Goal: Information Seeking & Learning: Find specific fact

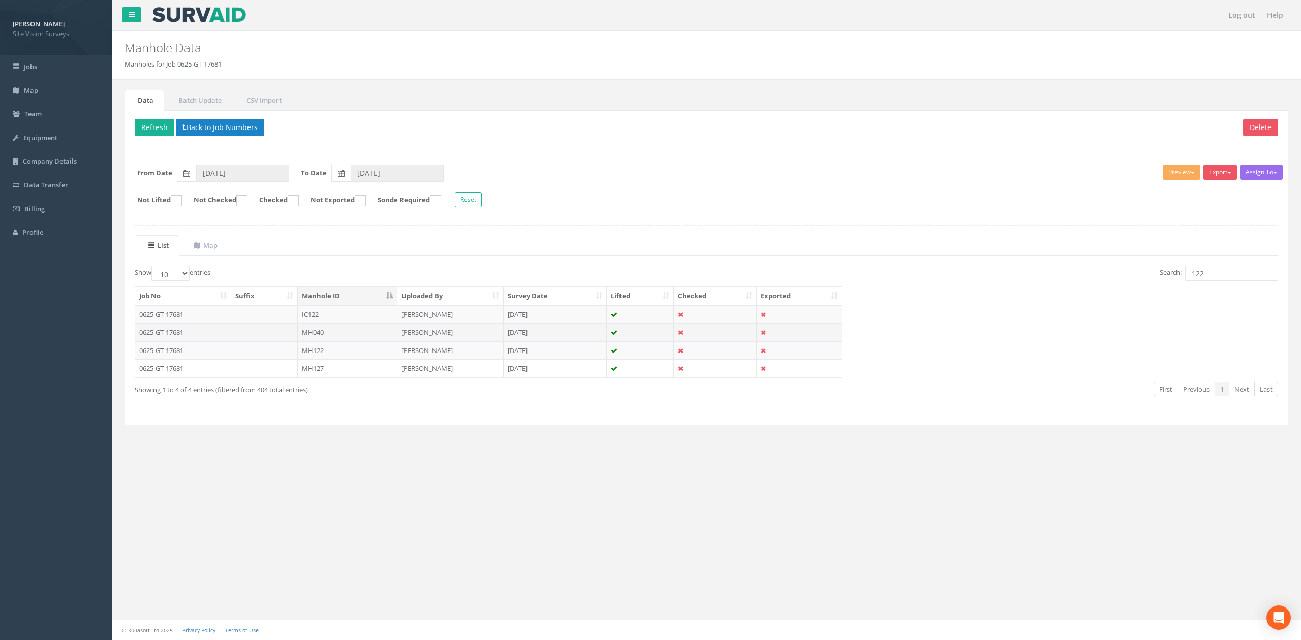
click at [342, 334] on td "MH040" at bounding box center [348, 332] width 100 height 18
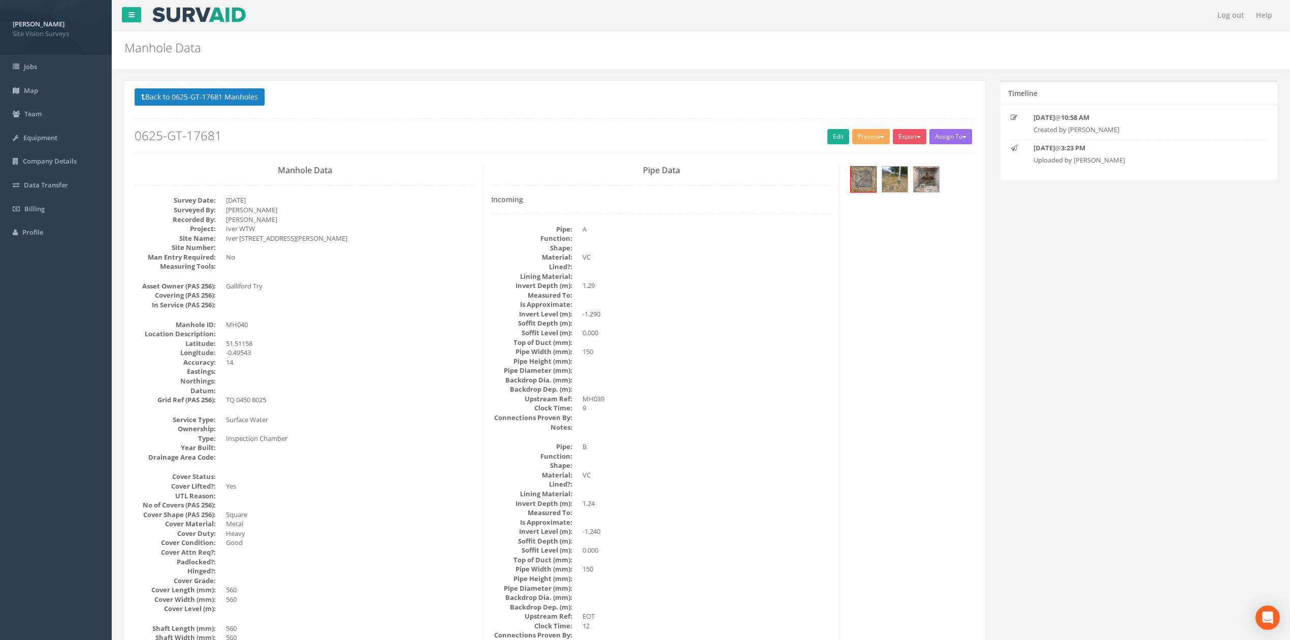
click at [235, 107] on p "Back to 0625-GT-17681 Manholes Back to Map" at bounding box center [555, 98] width 841 height 20
click at [237, 101] on button "Back to 0625-GT-17681 Manholes" at bounding box center [200, 96] width 130 height 17
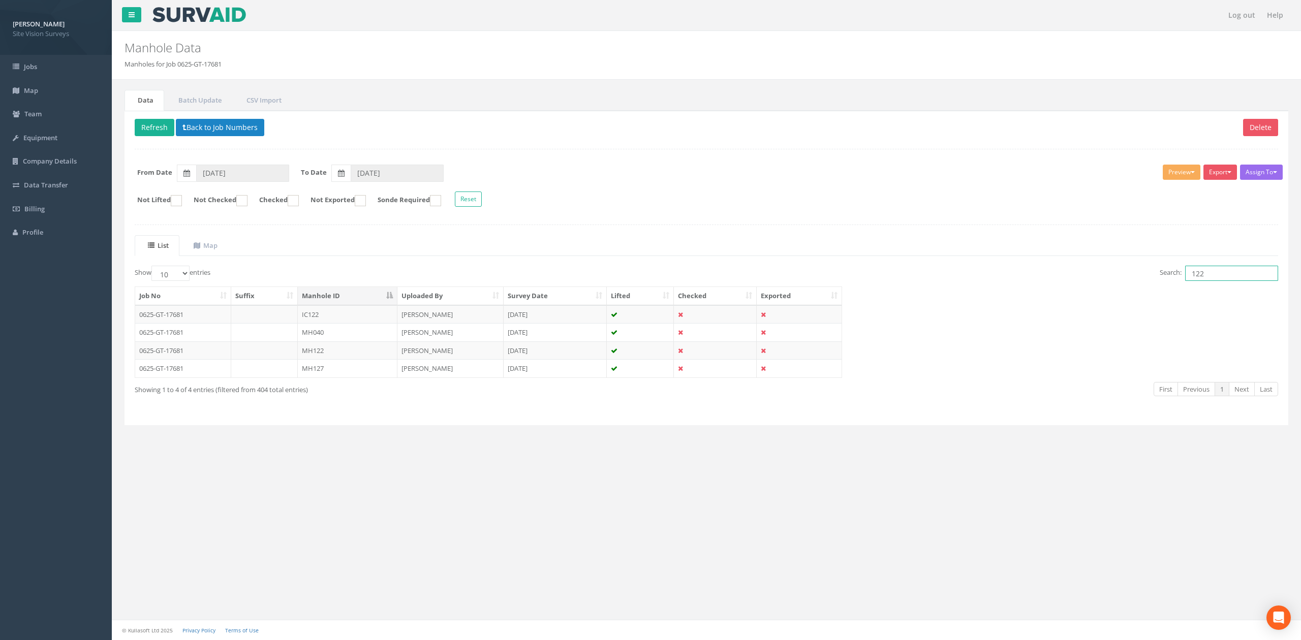
drag, startPoint x: 1245, startPoint y: 277, endPoint x: 1095, endPoint y: 263, distance: 150.0
click at [1095, 263] on div "List Map Show 10 25 50 100 entries Search: 122 Job No Suffix Manhole ID Uploade…" at bounding box center [706, 325] width 1143 height 180
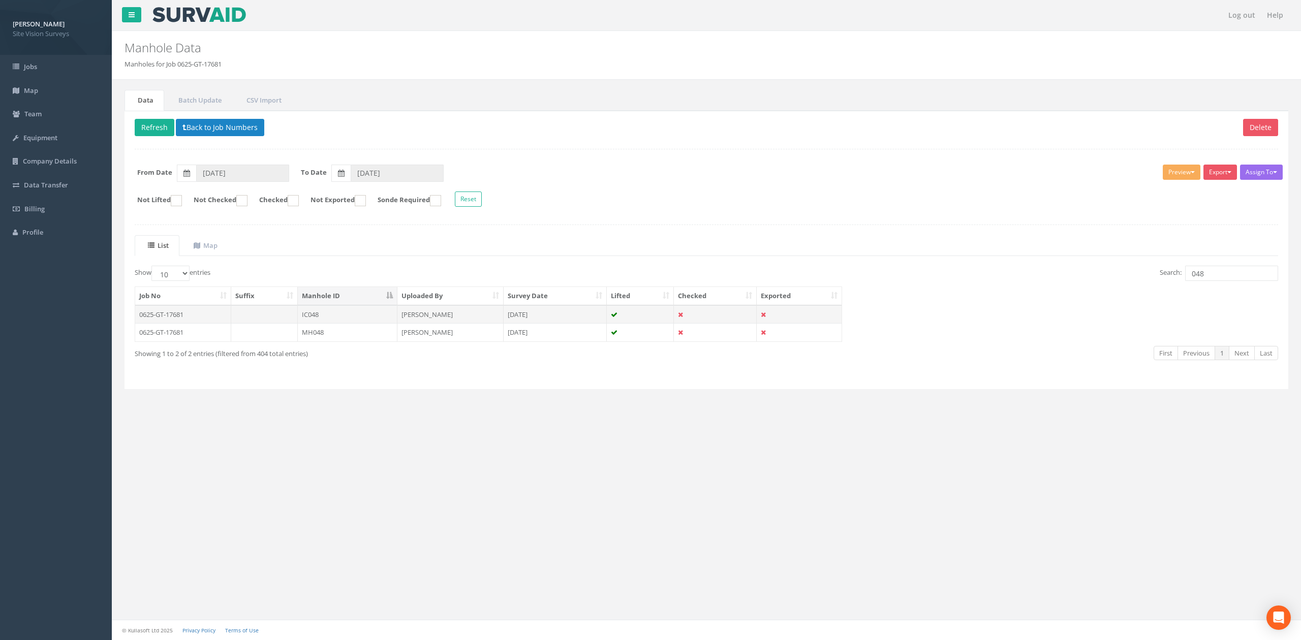
click at [299, 321] on td "IC048" at bounding box center [348, 314] width 100 height 18
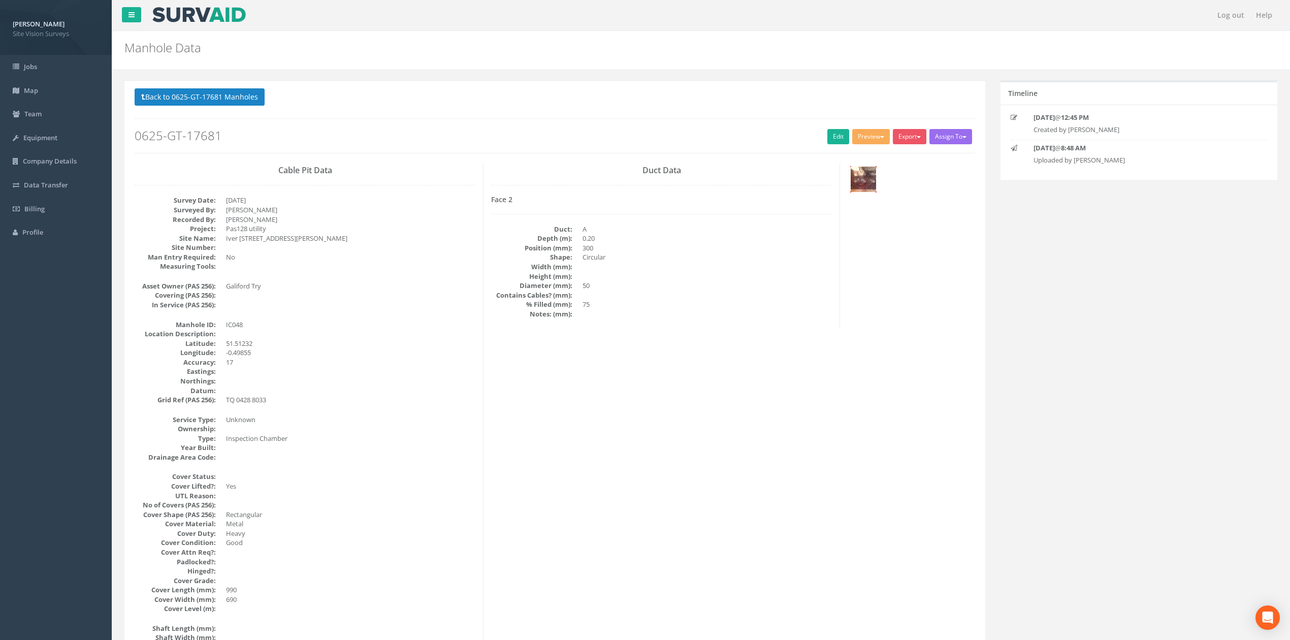
click at [866, 171] on img at bounding box center [863, 179] width 25 height 25
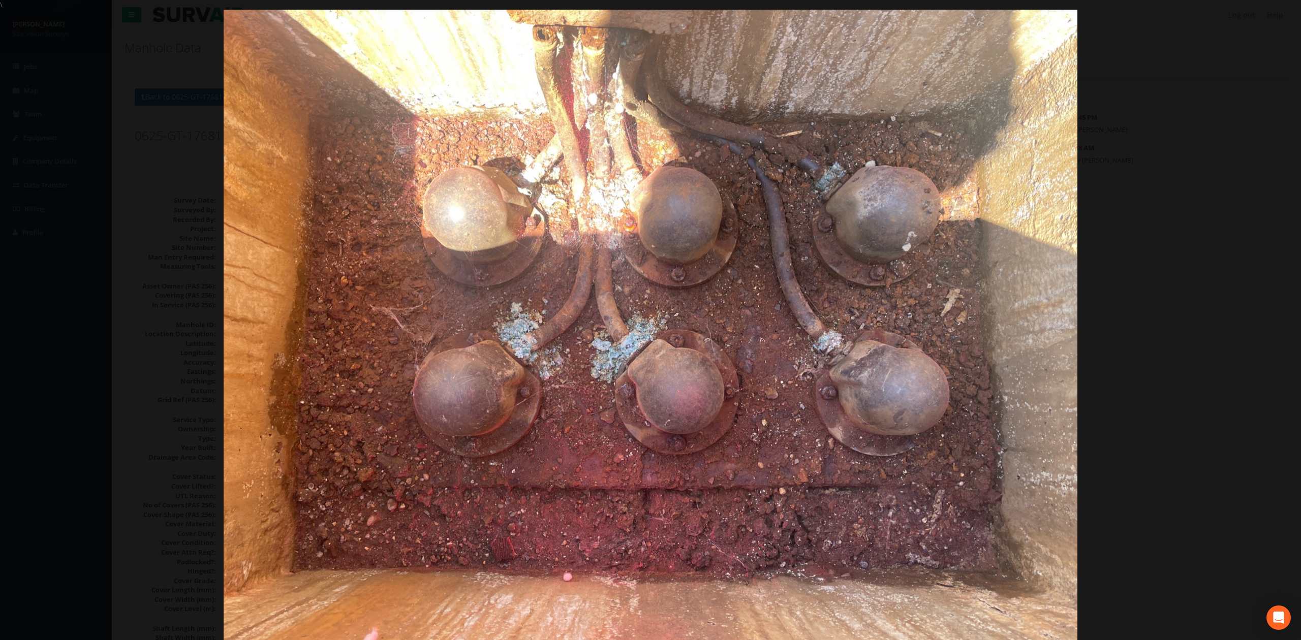
click at [1130, 250] on div at bounding box center [650, 330] width 1301 height 640
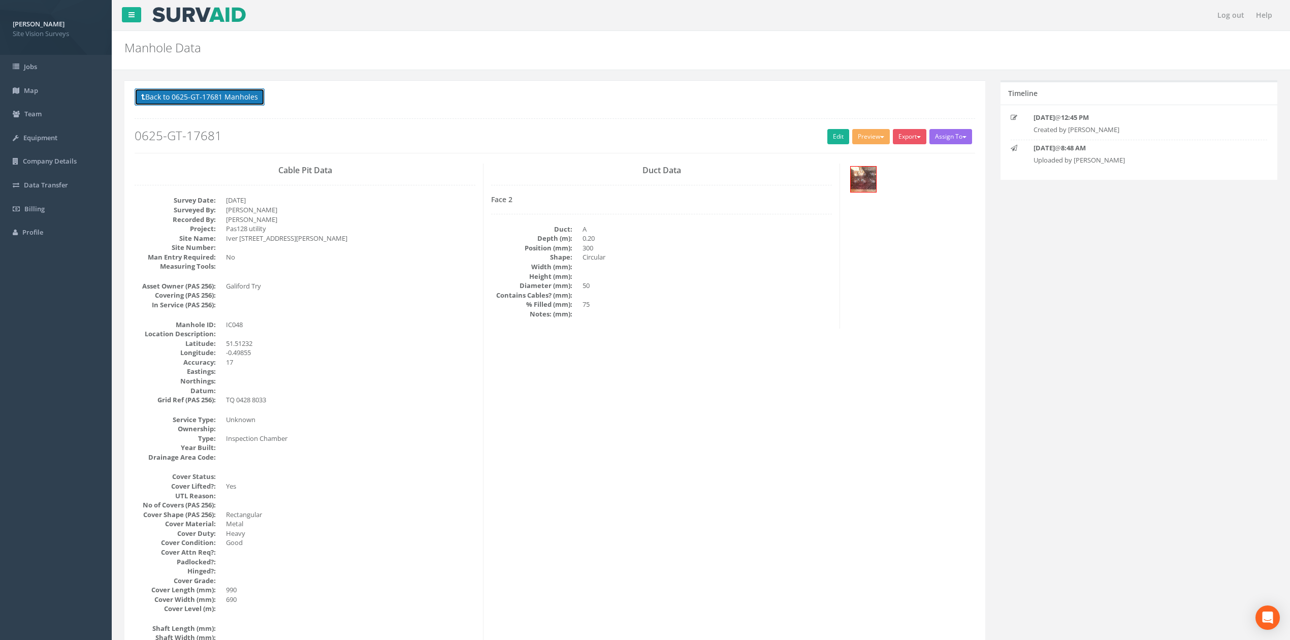
click at [187, 104] on button "Back to 0625-GT-17681 Manholes" at bounding box center [200, 96] width 130 height 17
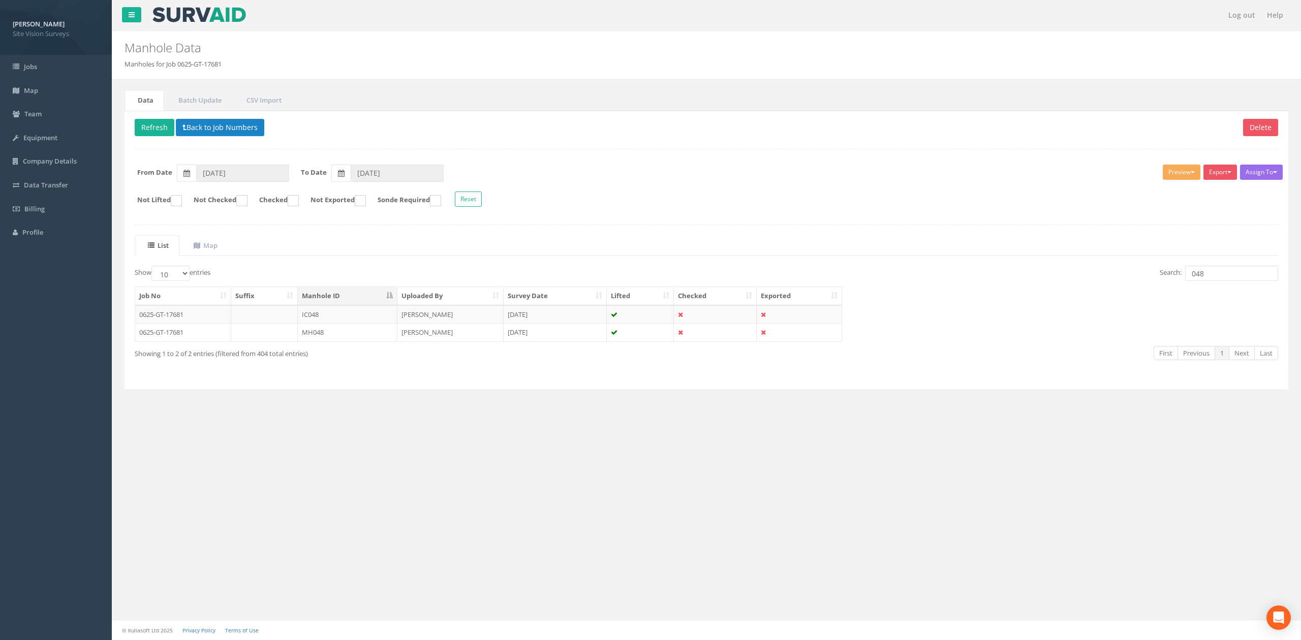
drag, startPoint x: 1232, startPoint y: 283, endPoint x: 1167, endPoint y: 277, distance: 65.4
click at [1168, 277] on div "Search: 048" at bounding box center [996, 275] width 564 height 18
click at [1224, 275] on input "048" at bounding box center [1231, 273] width 93 height 15
click at [1225, 275] on input "048" at bounding box center [1231, 273] width 93 height 15
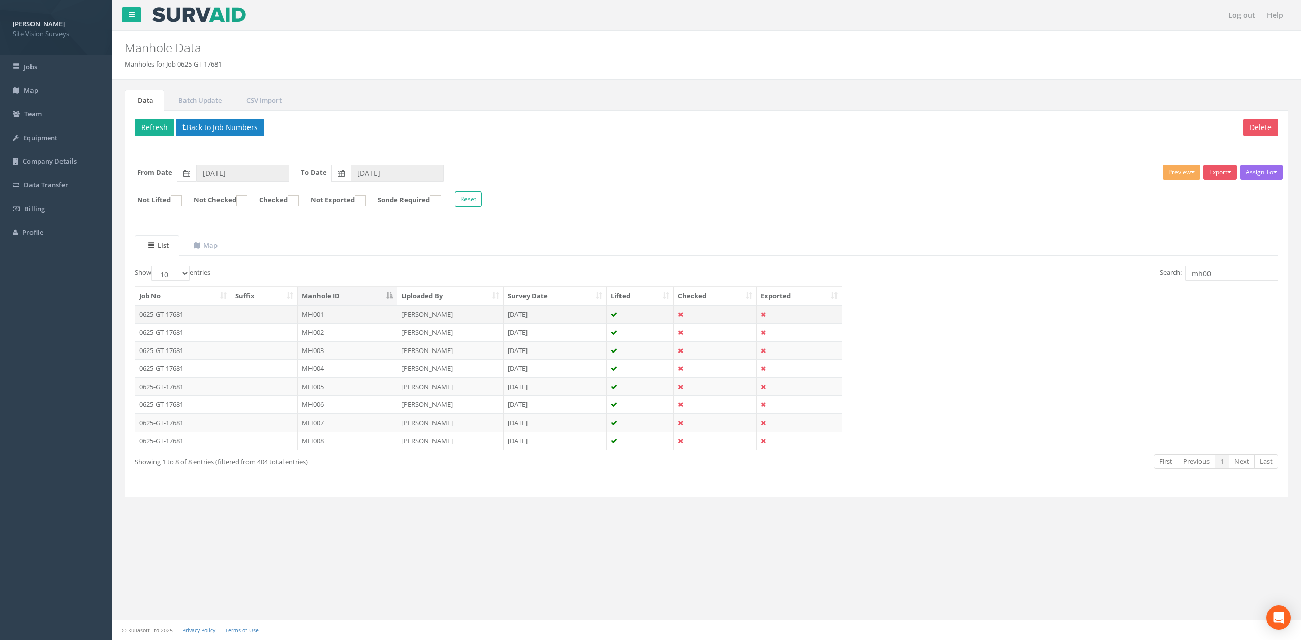
click at [368, 319] on td "MH001" at bounding box center [348, 314] width 100 height 18
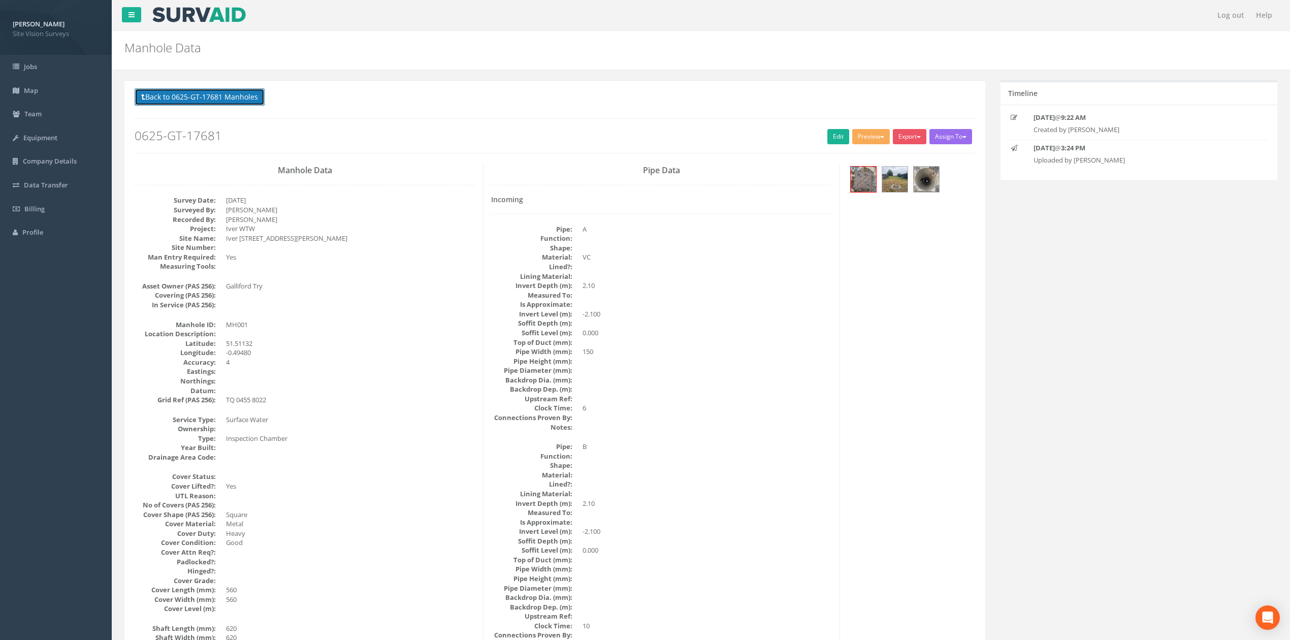
click at [216, 97] on button "Back to 0625-GT-17681 Manholes" at bounding box center [200, 96] width 130 height 17
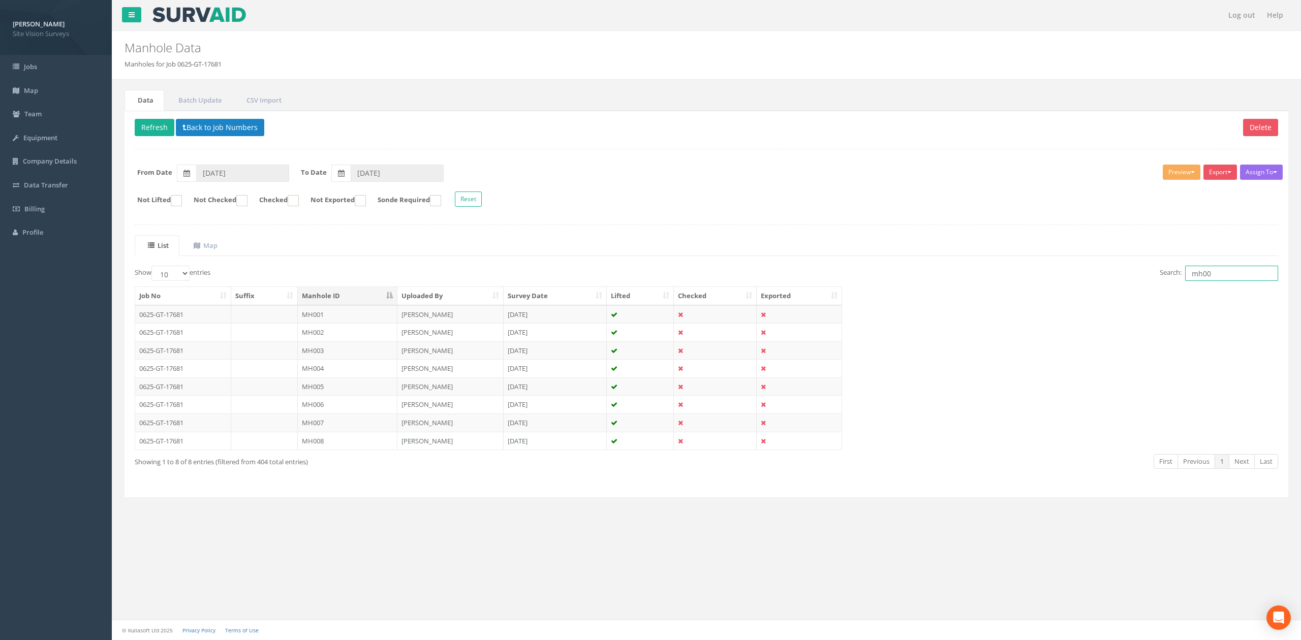
click at [1260, 273] on input "mh00" at bounding box center [1231, 273] width 93 height 15
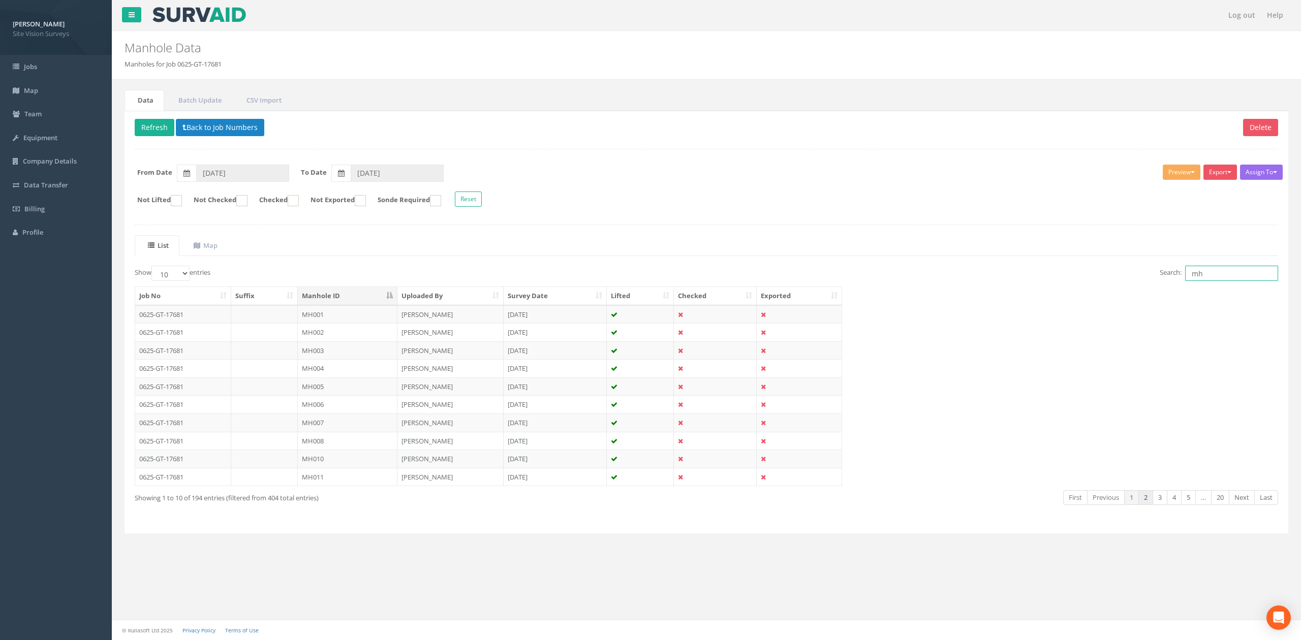
type input "mh"
click at [1138, 504] on link "2" at bounding box center [1145, 497] width 15 height 15
click at [1242, 504] on link "Next" at bounding box center [1241, 497] width 26 height 15
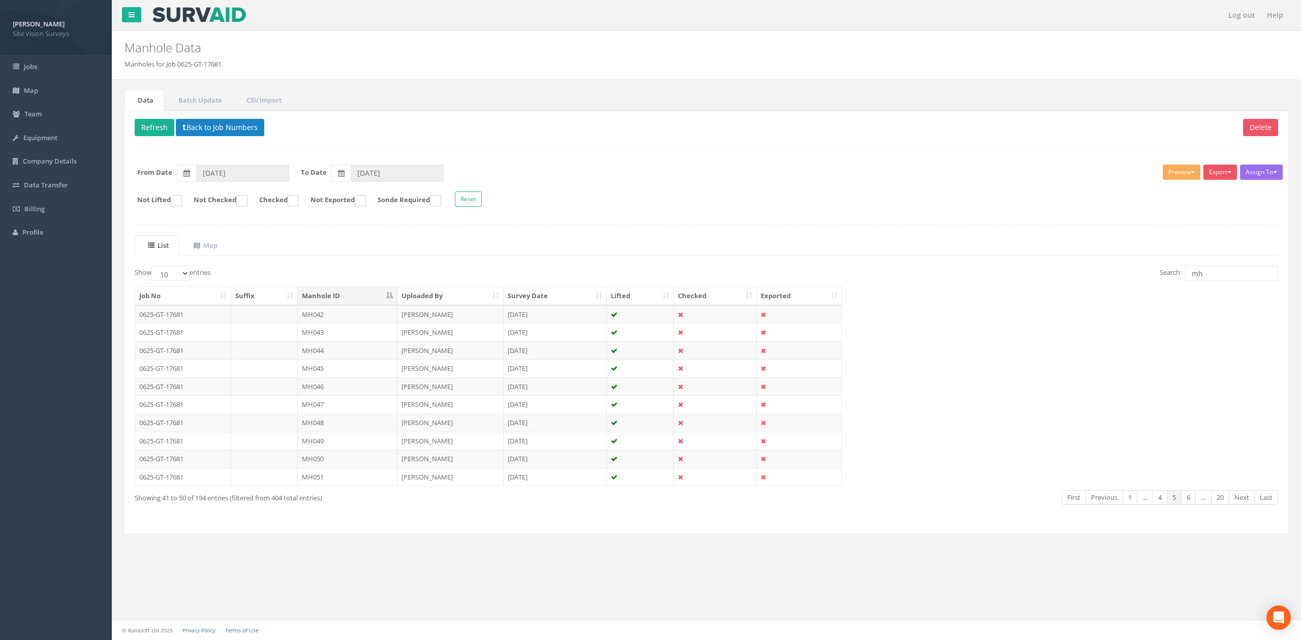
click at [1242, 504] on link "Next" at bounding box center [1241, 497] width 26 height 15
click at [361, 392] on td "MH085" at bounding box center [348, 386] width 100 height 18
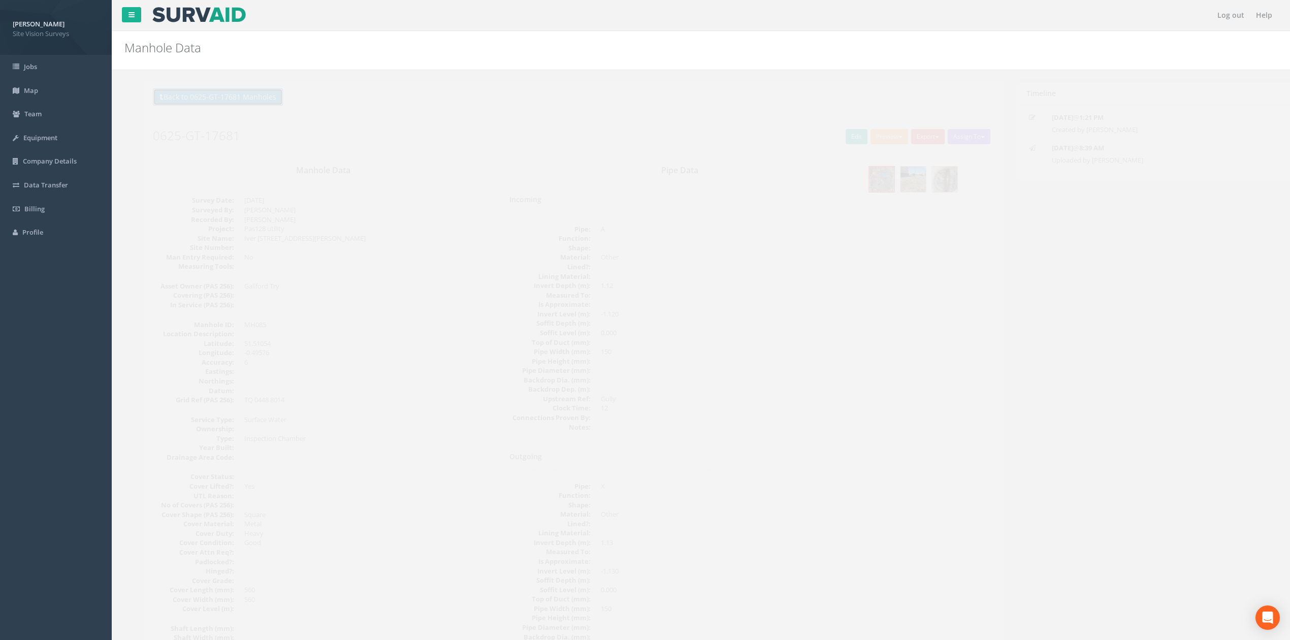
click at [246, 104] on button "Back to 0625-GT-17681 Manholes" at bounding box center [200, 96] width 130 height 17
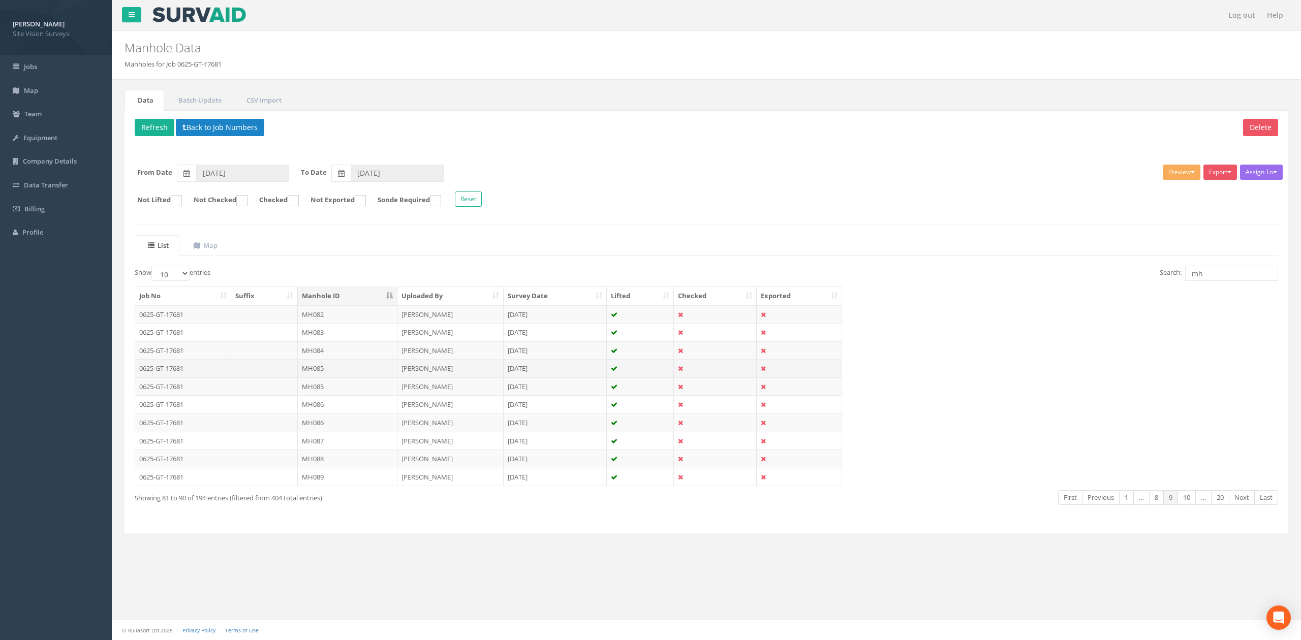
click at [338, 370] on td "MH085" at bounding box center [348, 368] width 100 height 18
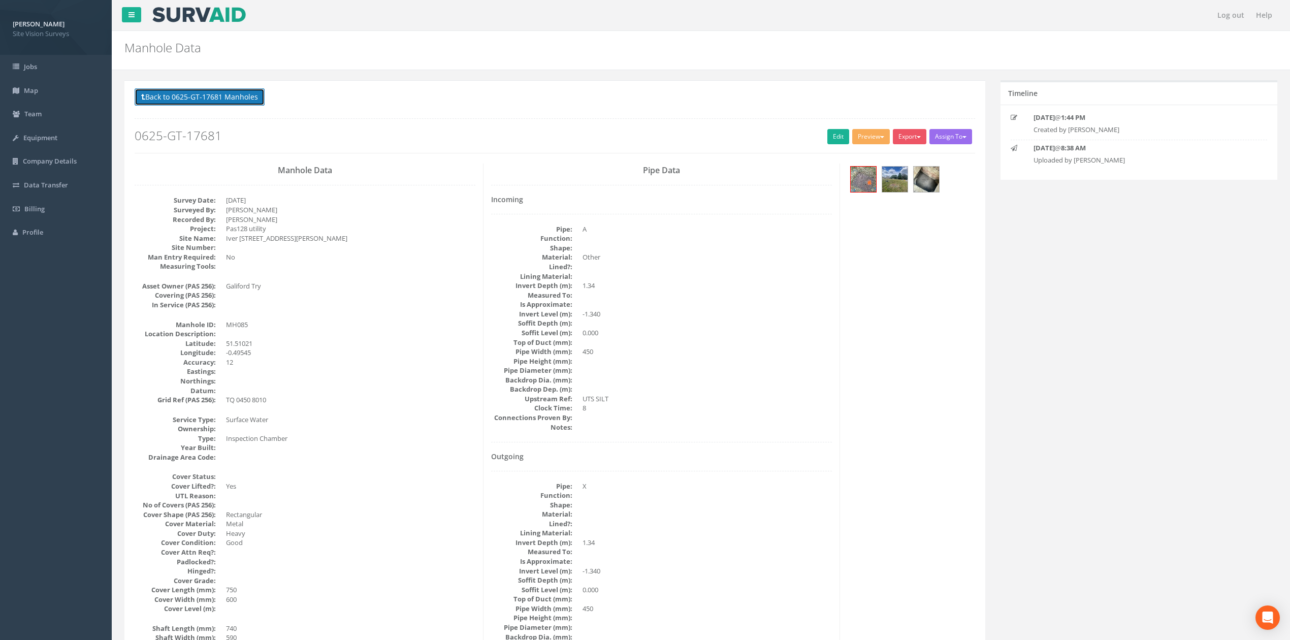
click at [252, 100] on button "Back to 0625-GT-17681 Manholes" at bounding box center [200, 96] width 130 height 17
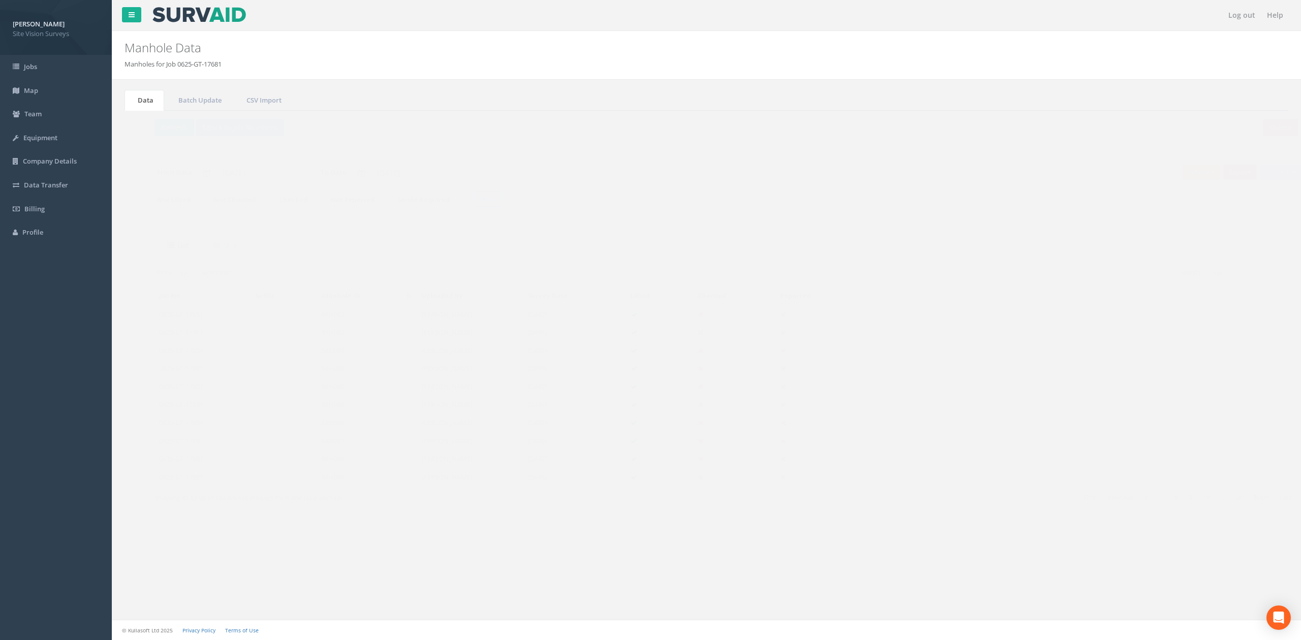
click at [336, 411] on td "MH086" at bounding box center [348, 404] width 100 height 18
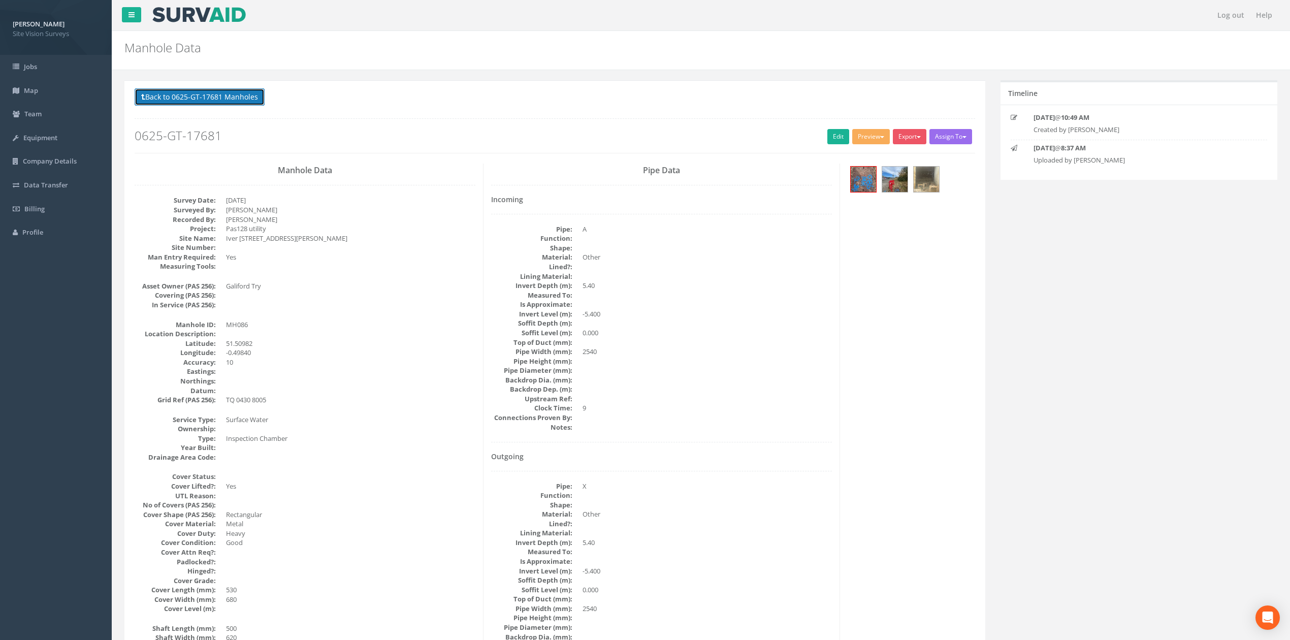
click at [252, 92] on button "Back to 0625-GT-17681 Manholes" at bounding box center [200, 96] width 130 height 17
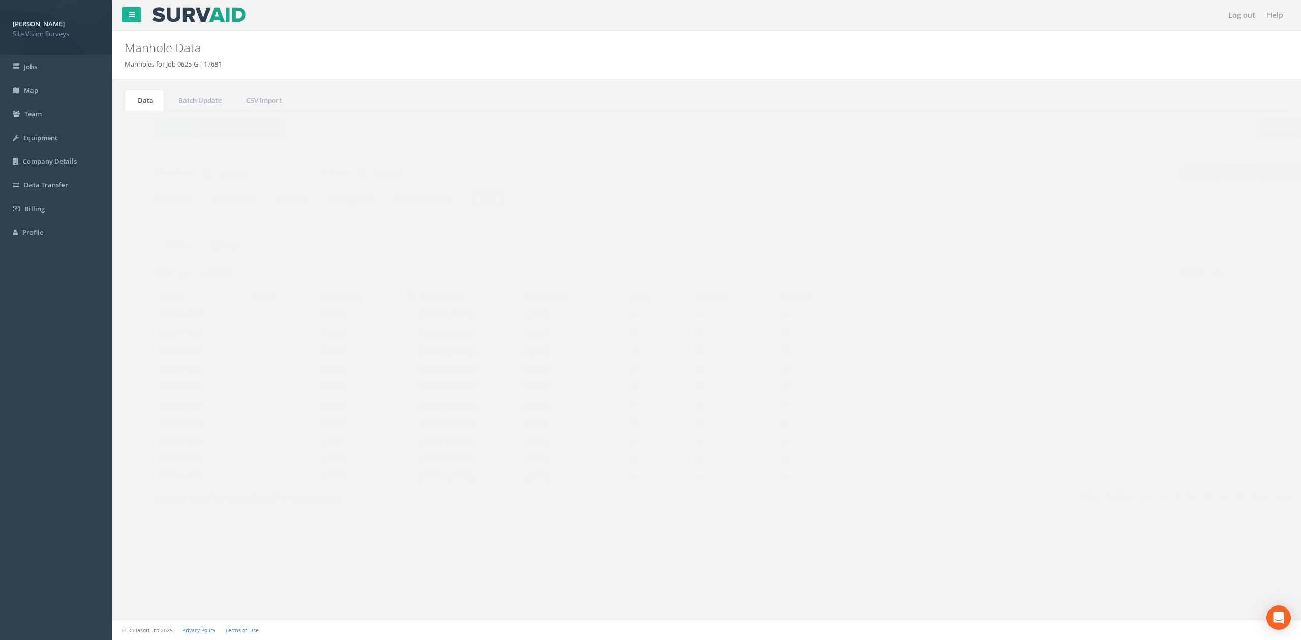
click at [339, 429] on td "MH086" at bounding box center [348, 423] width 100 height 18
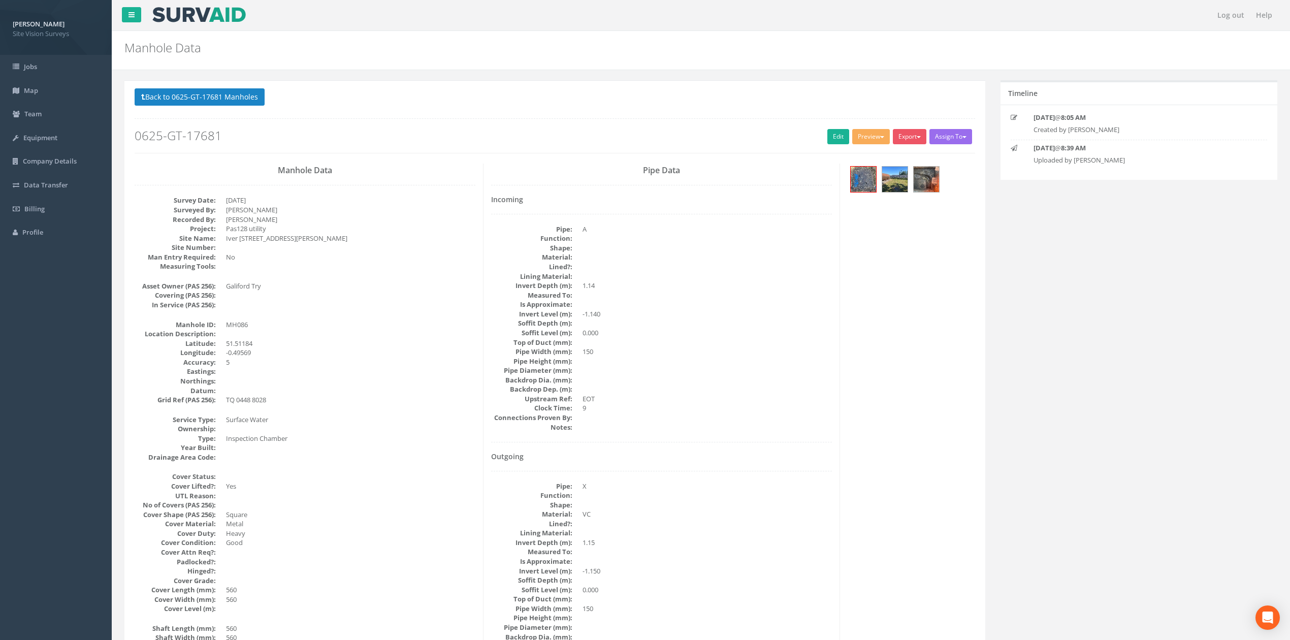
click at [235, 88] on button "Back to 0625-GT-17681 Manholes" at bounding box center [200, 96] width 130 height 17
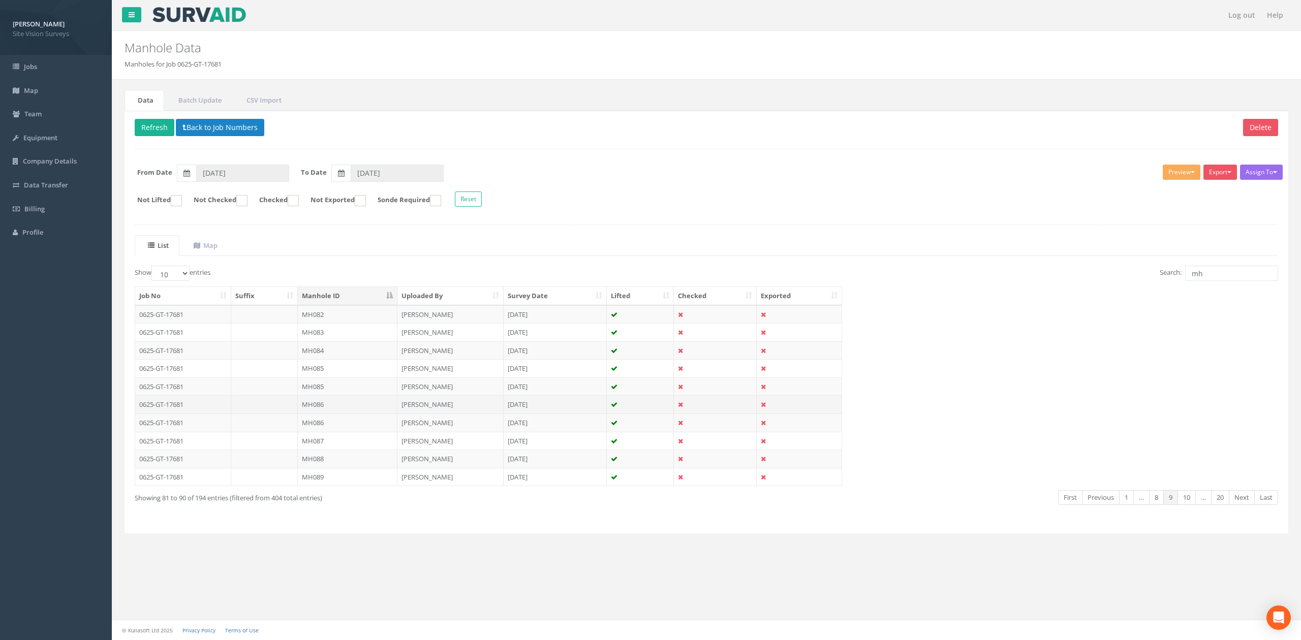
click at [340, 403] on td "MH086" at bounding box center [348, 404] width 100 height 18
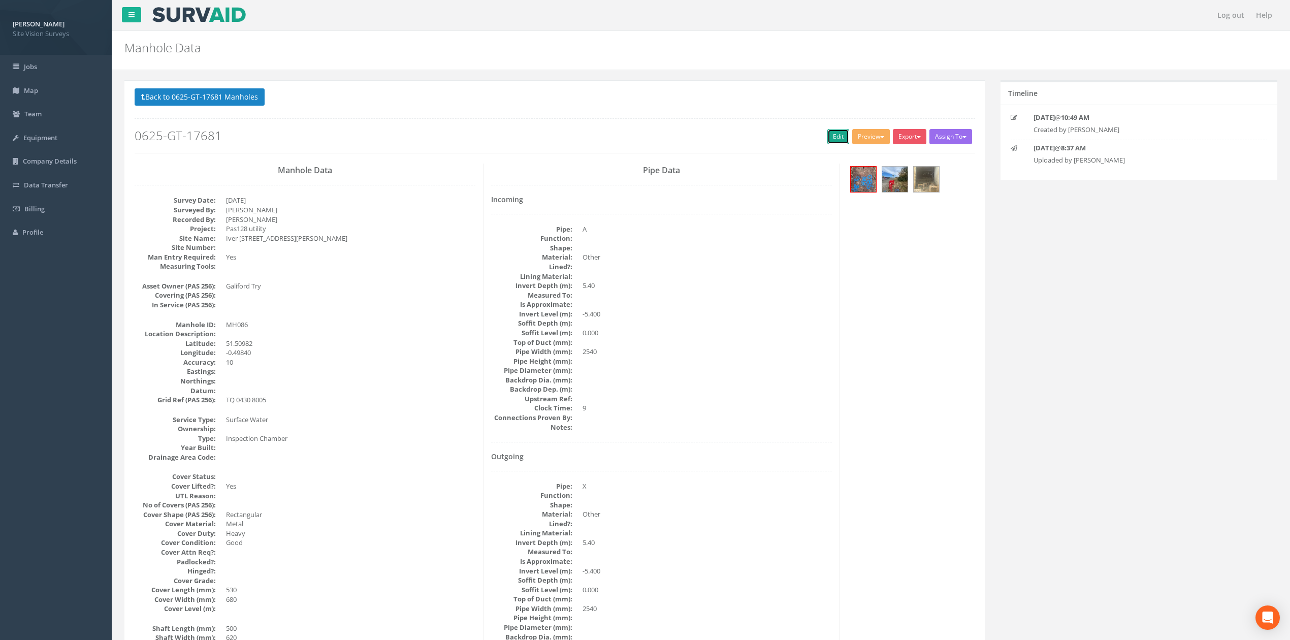
click at [828, 139] on link "Edit" at bounding box center [839, 136] width 22 height 15
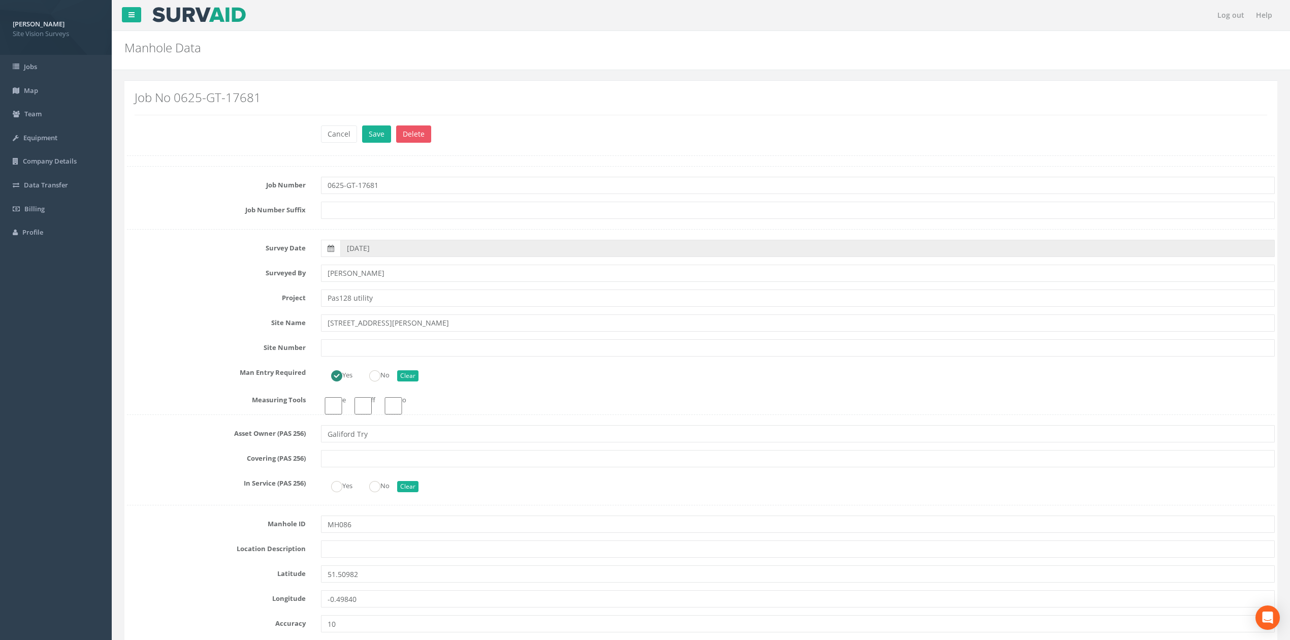
click at [378, 524] on input "MH086" at bounding box center [798, 524] width 954 height 17
type input "MH00"
click button "Save" at bounding box center [376, 133] width 29 height 17
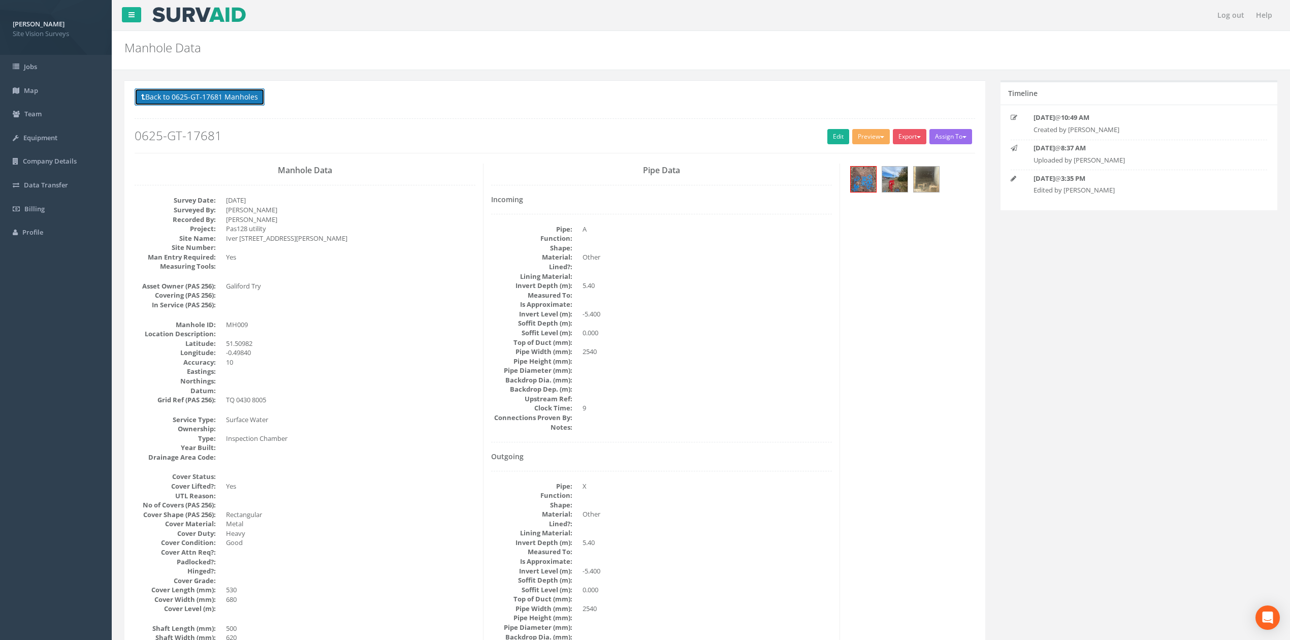
click at [249, 100] on button "Back to 0625-GT-17681 Manholes" at bounding box center [200, 96] width 130 height 17
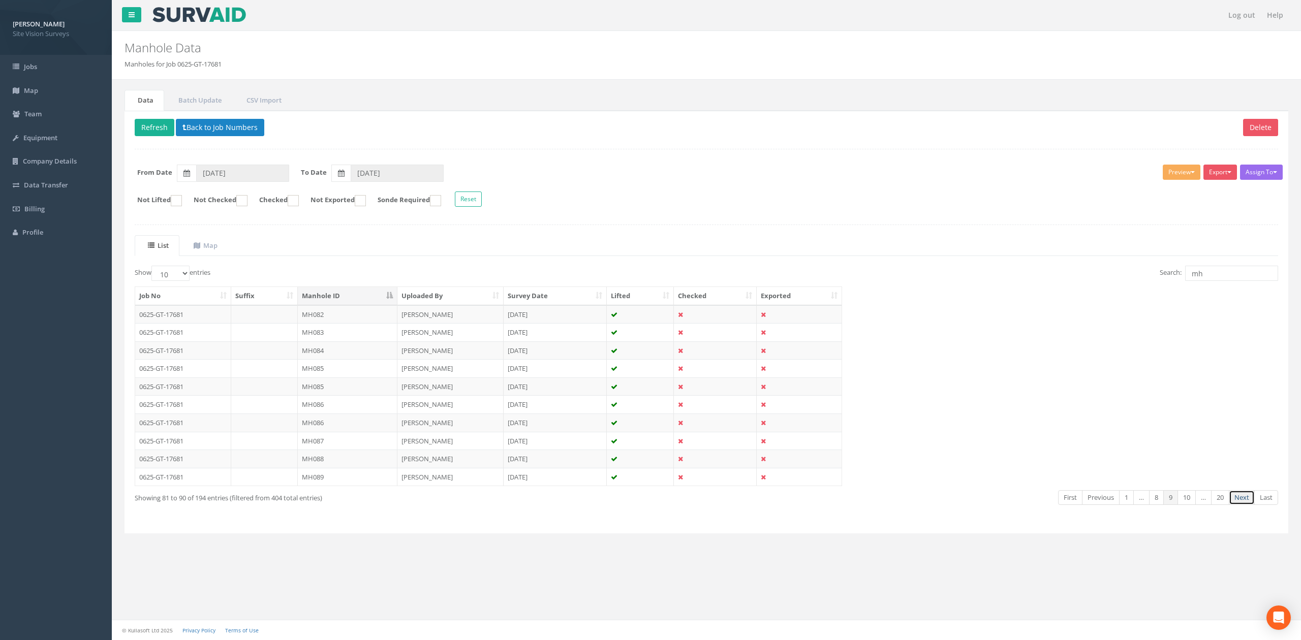
click at [1238, 505] on link "Next" at bounding box center [1241, 497] width 26 height 15
click at [1068, 504] on link "First" at bounding box center [1066, 497] width 24 height 15
click at [1217, 273] on input "mh" at bounding box center [1231, 273] width 93 height 15
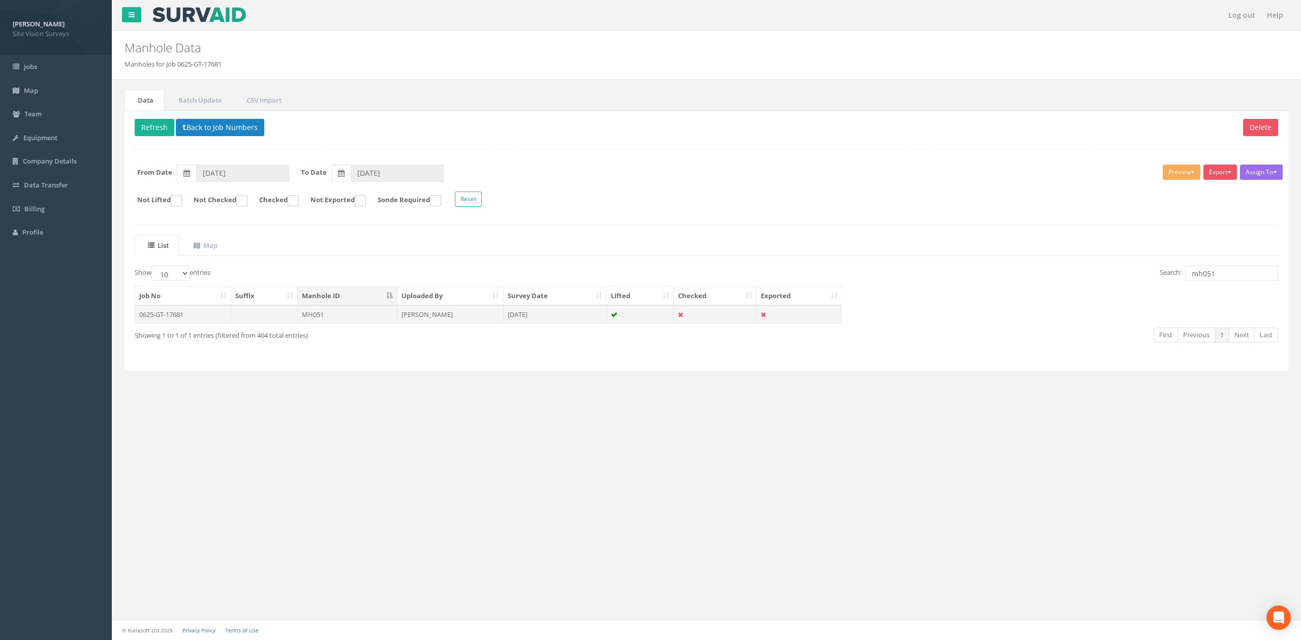
click at [257, 313] on td at bounding box center [264, 314] width 67 height 18
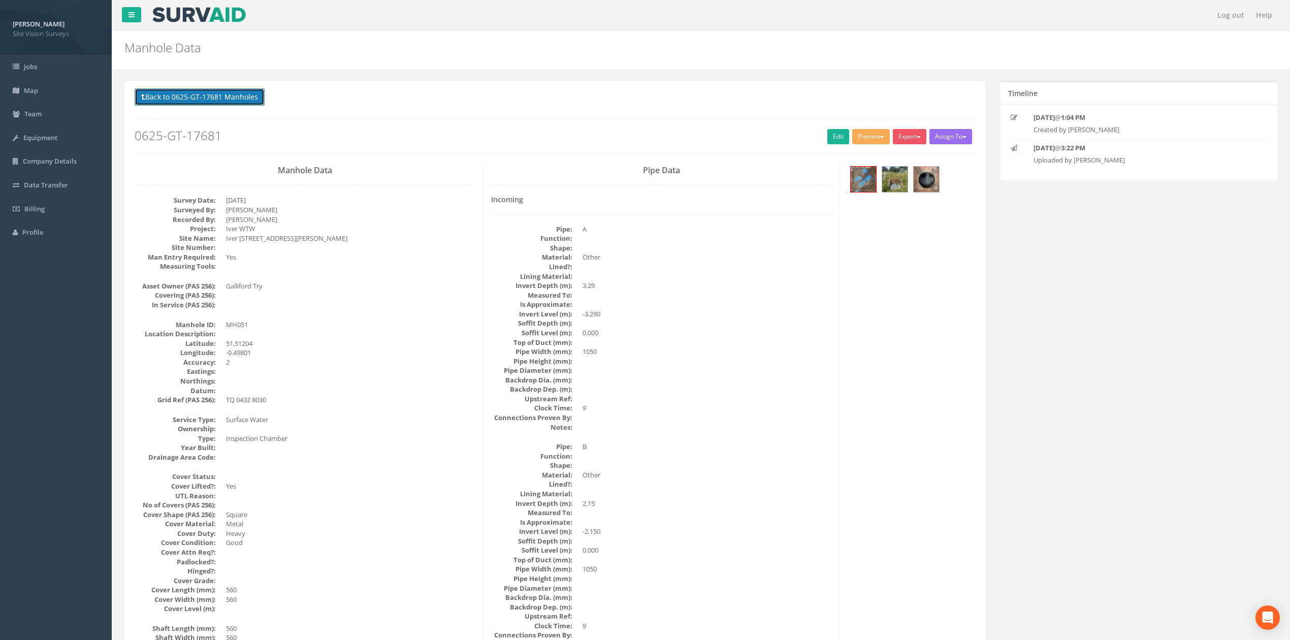
click at [238, 89] on button "Back to 0625-GT-17681 Manholes" at bounding box center [200, 96] width 130 height 17
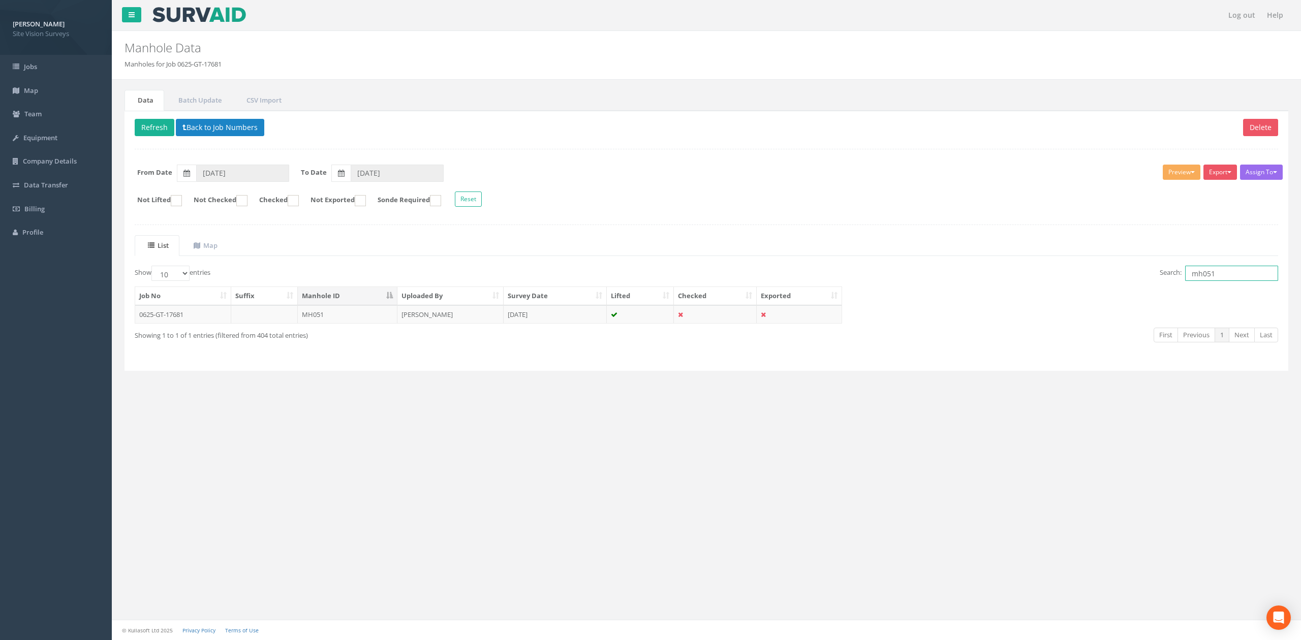
drag, startPoint x: 1277, startPoint y: 281, endPoint x: 1266, endPoint y: 277, distance: 10.8
click at [1277, 281] on input "mh051" at bounding box center [1231, 273] width 93 height 15
click at [299, 320] on td "MH065" at bounding box center [348, 314] width 100 height 18
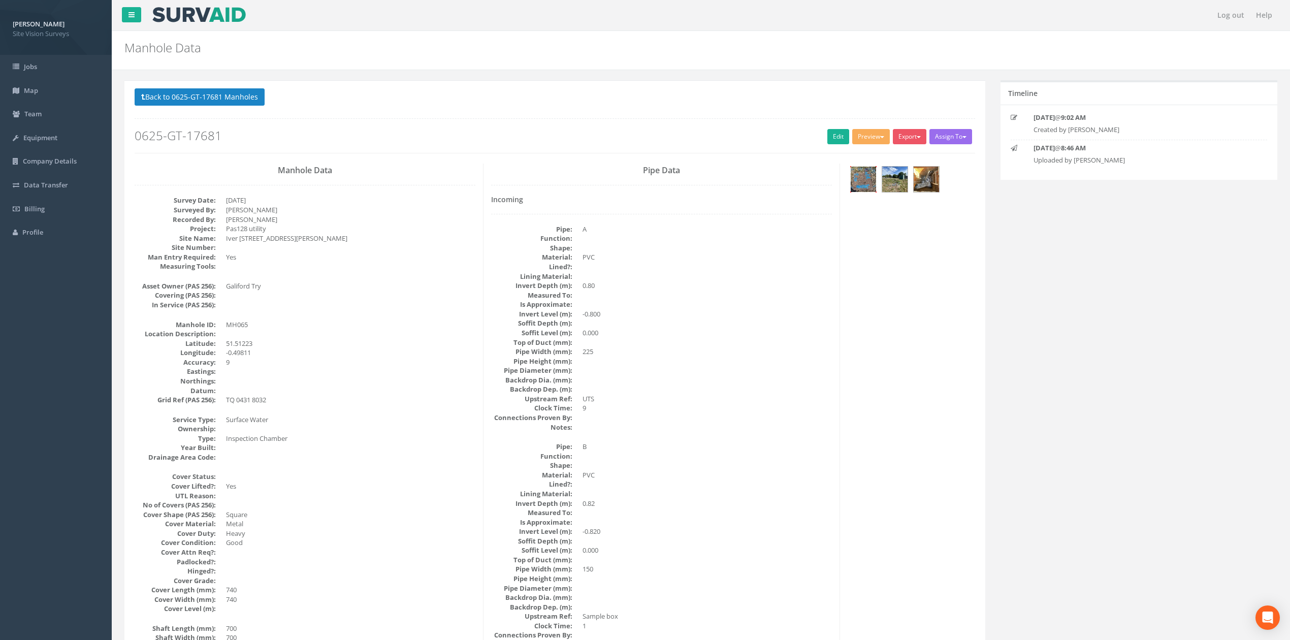
click at [852, 185] on img at bounding box center [863, 179] width 25 height 25
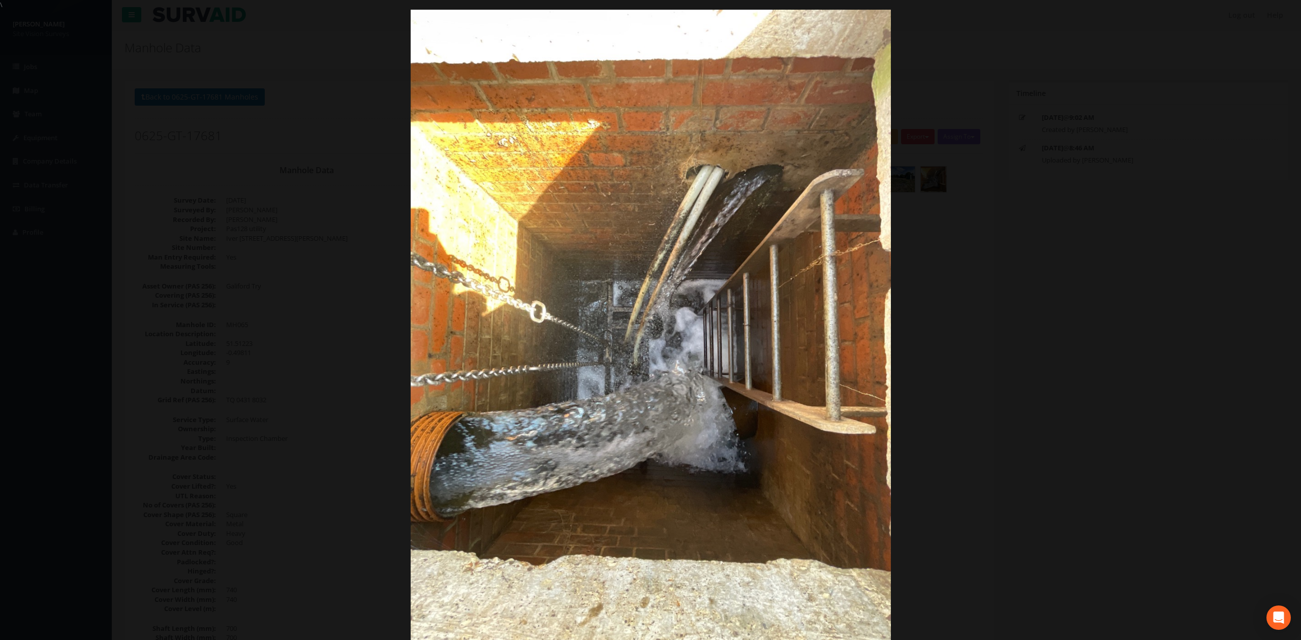
drag, startPoint x: 1126, startPoint y: 364, endPoint x: 1121, endPoint y: 369, distance: 7.2
click at [1126, 364] on div at bounding box center [650, 330] width 1301 height 640
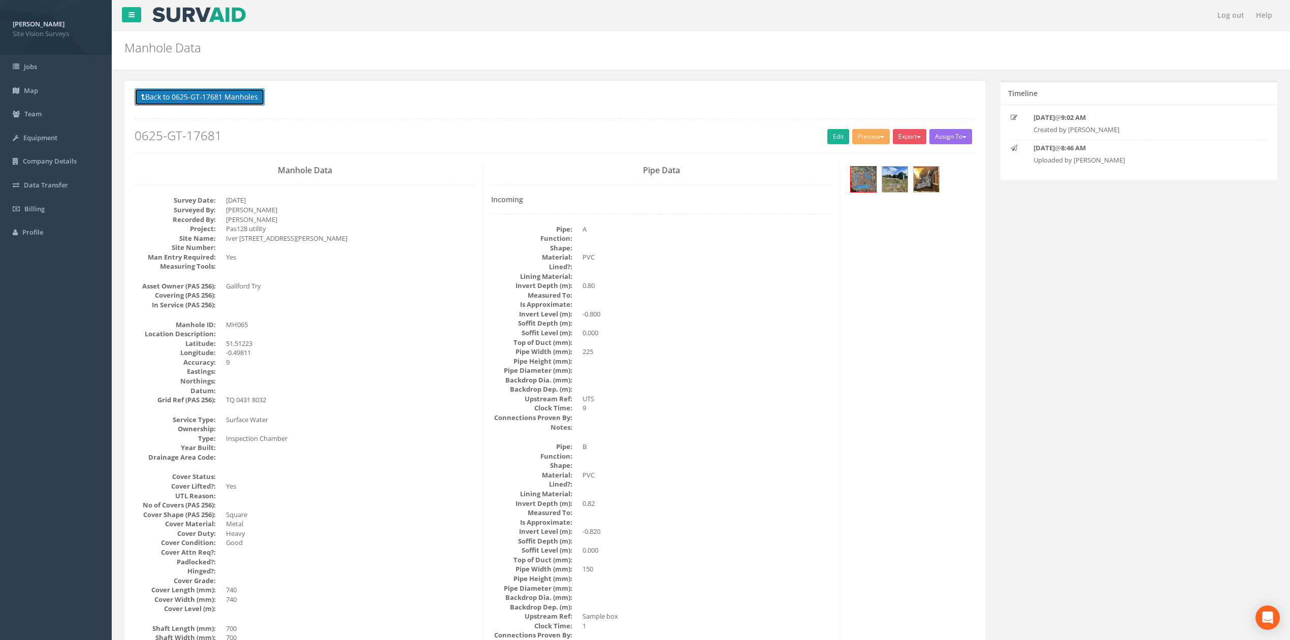
click at [148, 91] on button "Back to 0625-GT-17681 Manholes" at bounding box center [200, 96] width 130 height 17
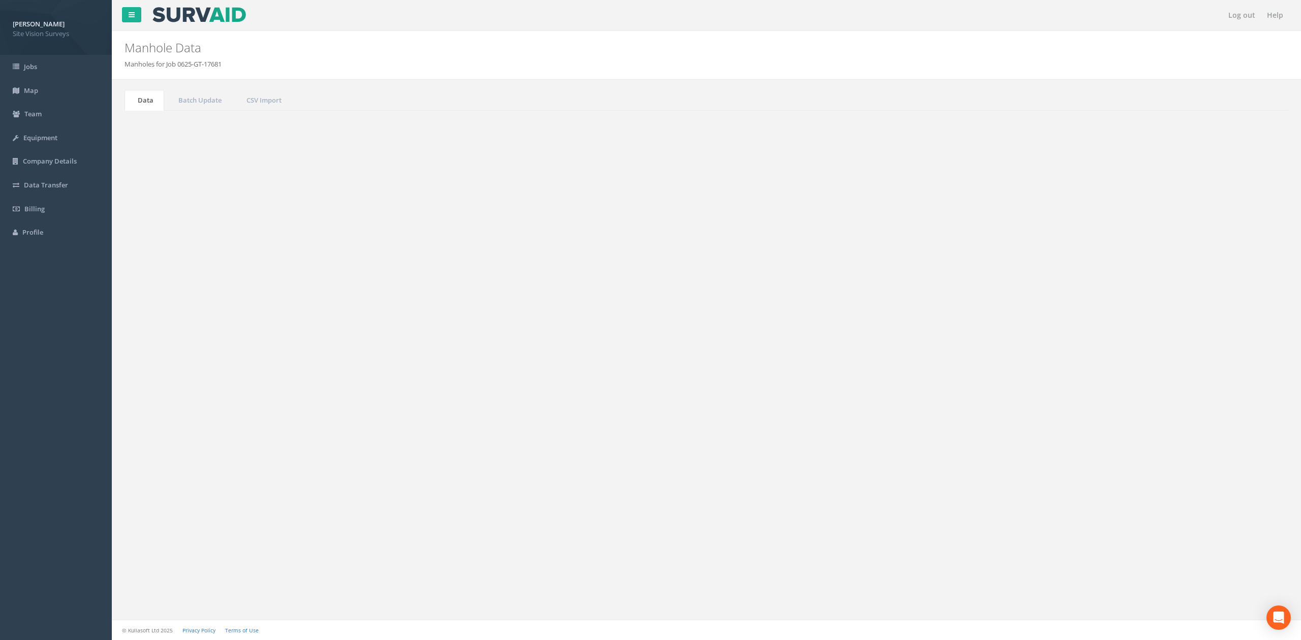
click at [1251, 281] on input "mh065" at bounding box center [1231, 273] width 93 height 15
drag, startPoint x: 1246, startPoint y: 277, endPoint x: 832, endPoint y: 269, distance: 414.6
click at [921, 272] on div "Search: mh065" at bounding box center [996, 275] width 564 height 18
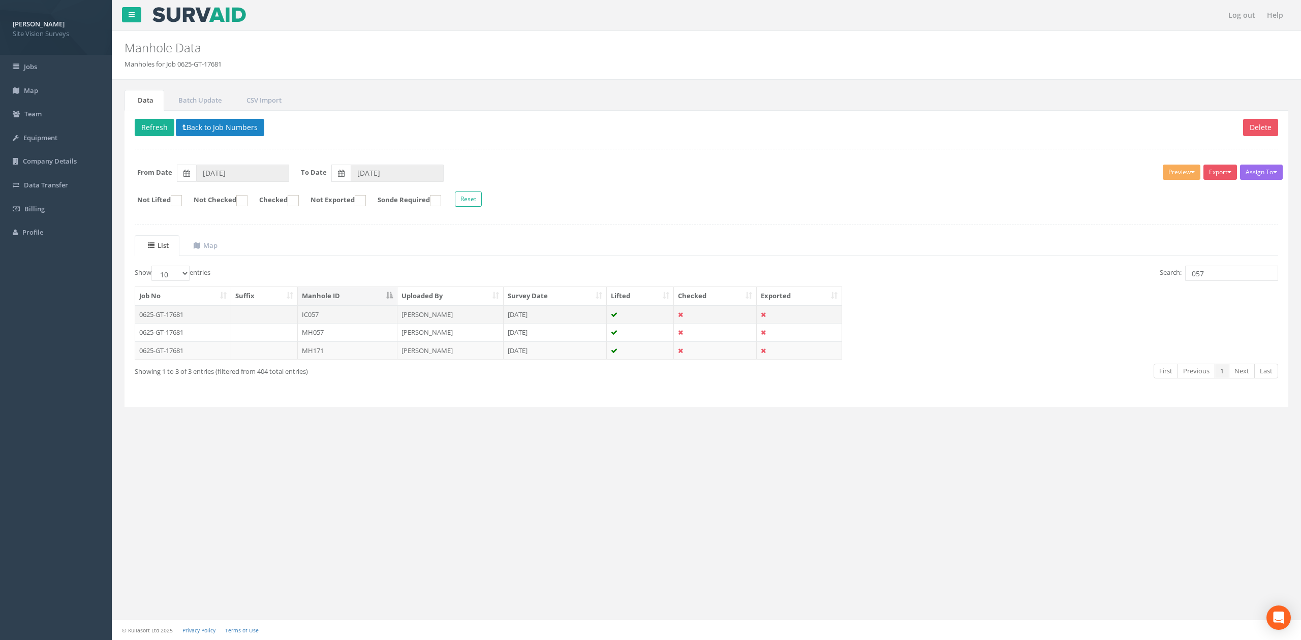
click at [320, 315] on td "IC057" at bounding box center [348, 314] width 100 height 18
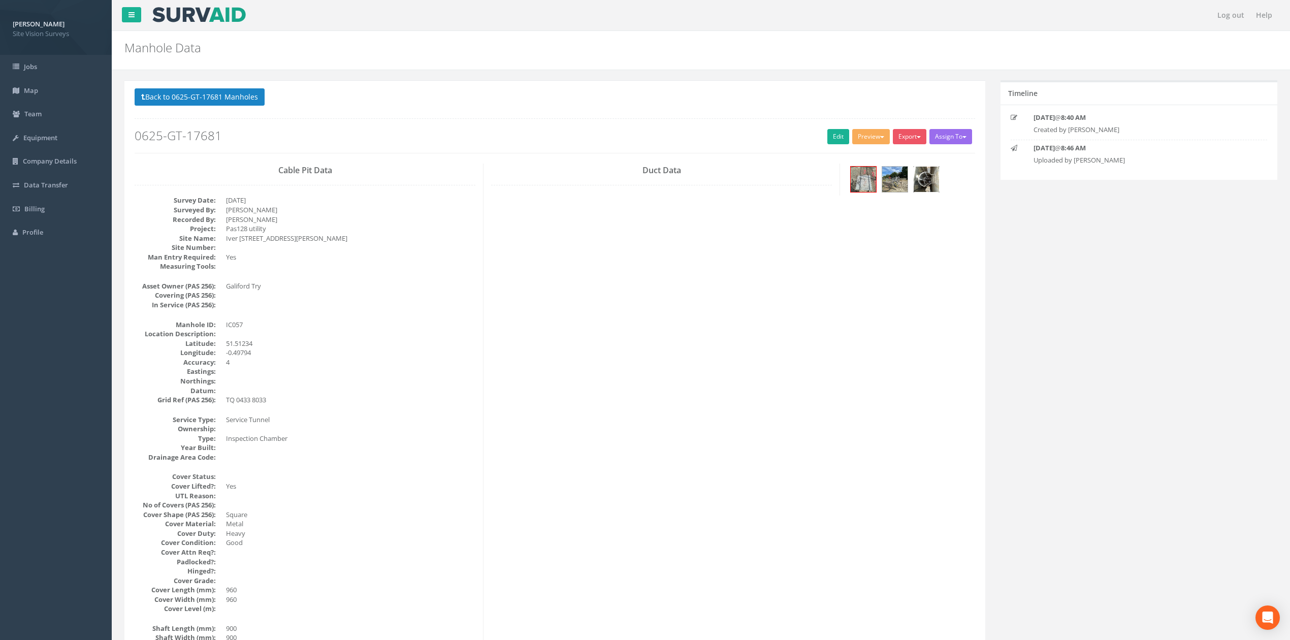
click at [939, 179] on img at bounding box center [926, 179] width 25 height 25
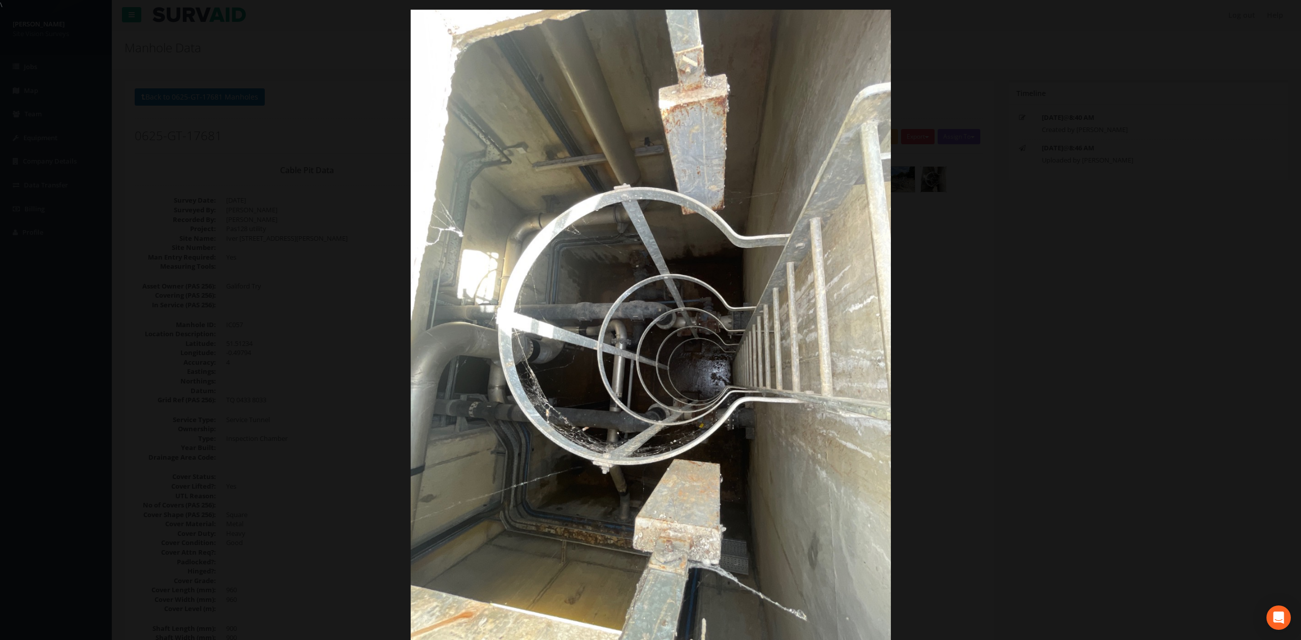
click at [1057, 255] on div at bounding box center [650, 330] width 1301 height 640
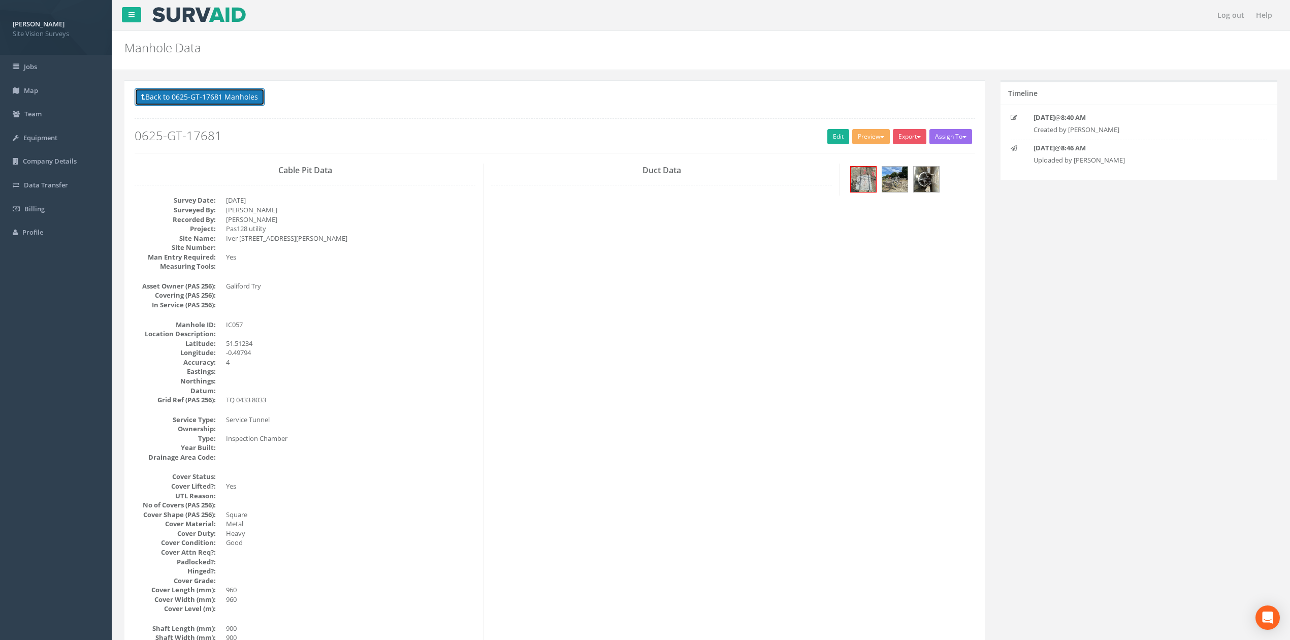
click at [216, 102] on button "Back to 0625-GT-17681 Manholes" at bounding box center [200, 96] width 130 height 17
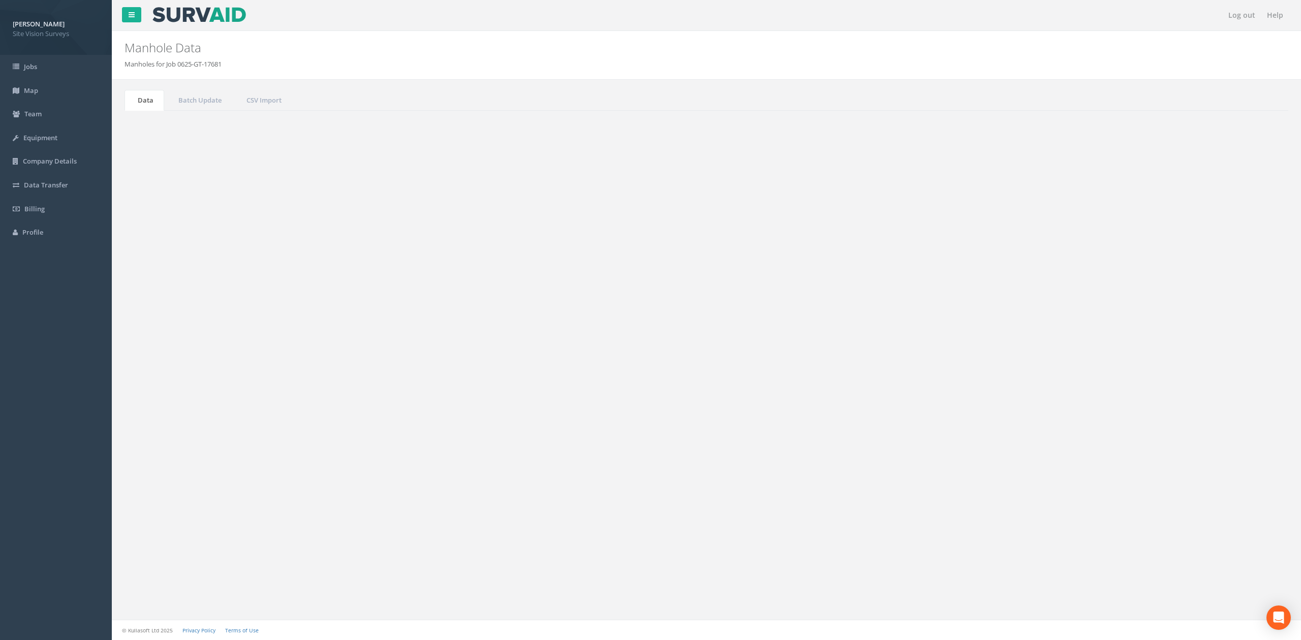
click at [1245, 266] on div "List Map Show 10 25 50 100 entries Search: 057 Job No Suffix Manhole ID Uploade…" at bounding box center [706, 316] width 1143 height 162
click at [1245, 272] on input "057" at bounding box center [1231, 273] width 93 height 15
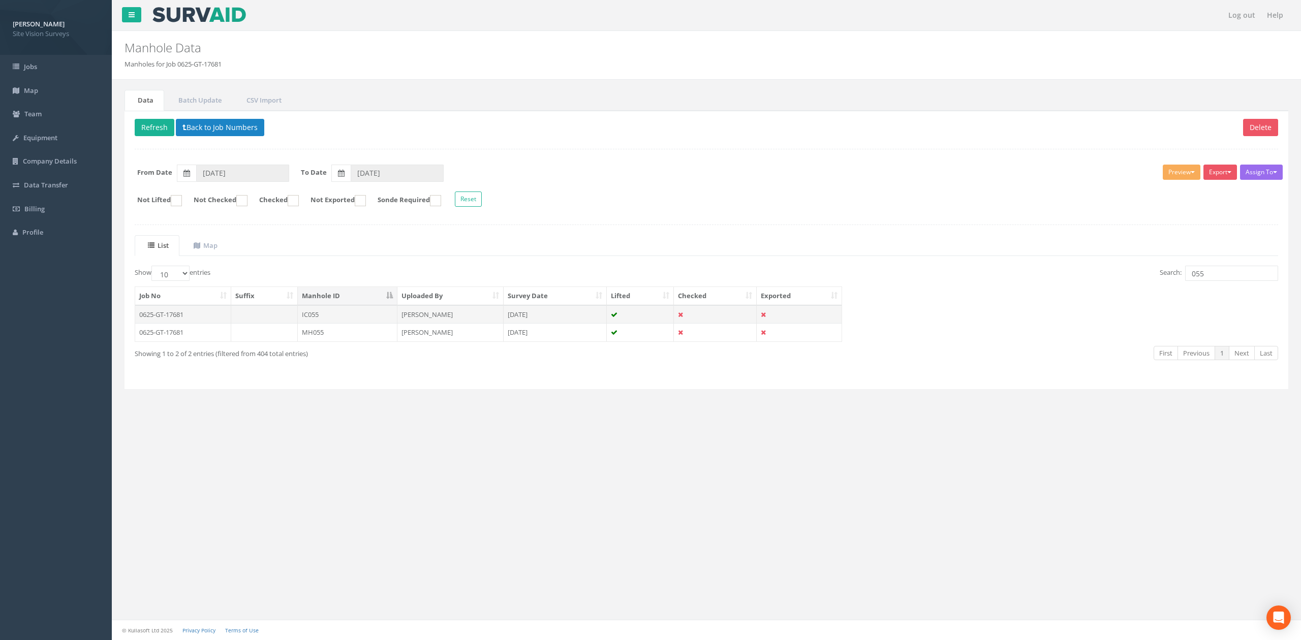
click at [341, 322] on td "IC055" at bounding box center [348, 314] width 100 height 18
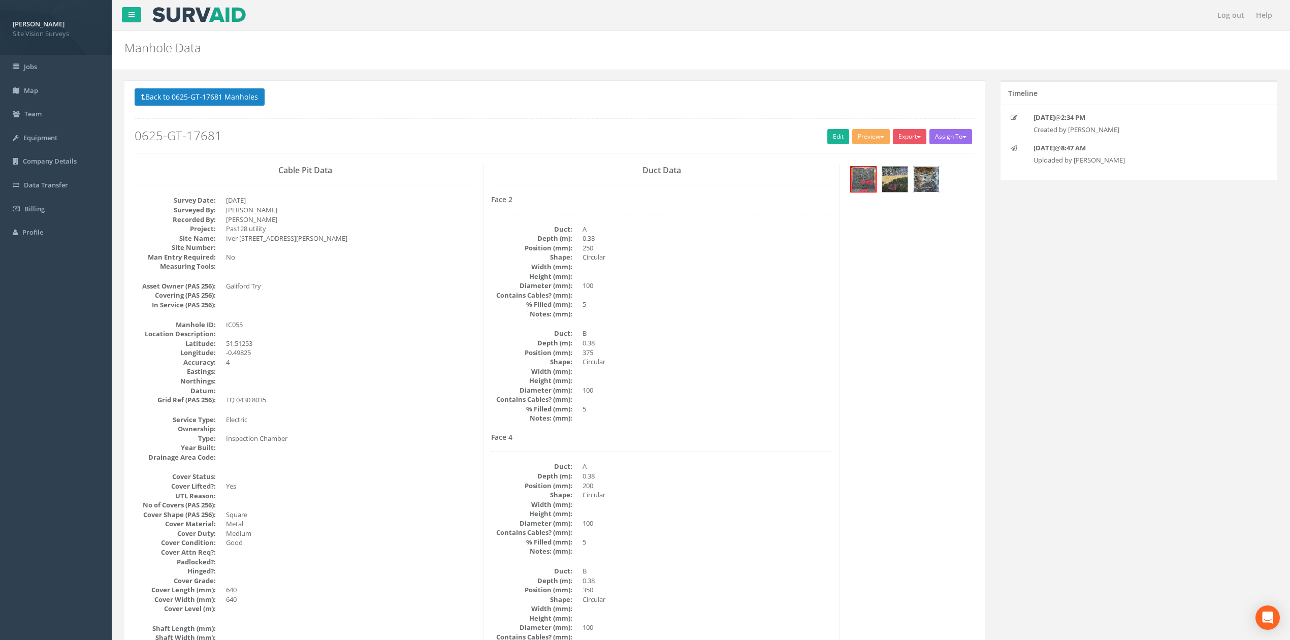
click at [928, 173] on img at bounding box center [926, 179] width 25 height 25
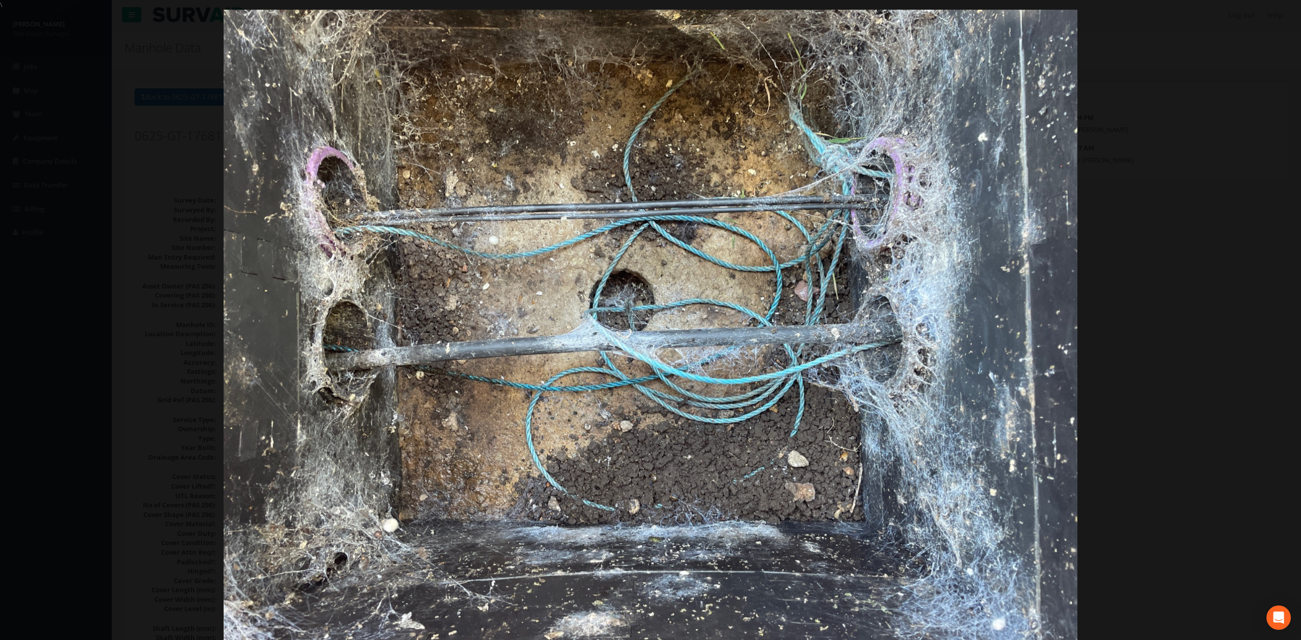
click at [1163, 249] on div at bounding box center [650, 330] width 1301 height 640
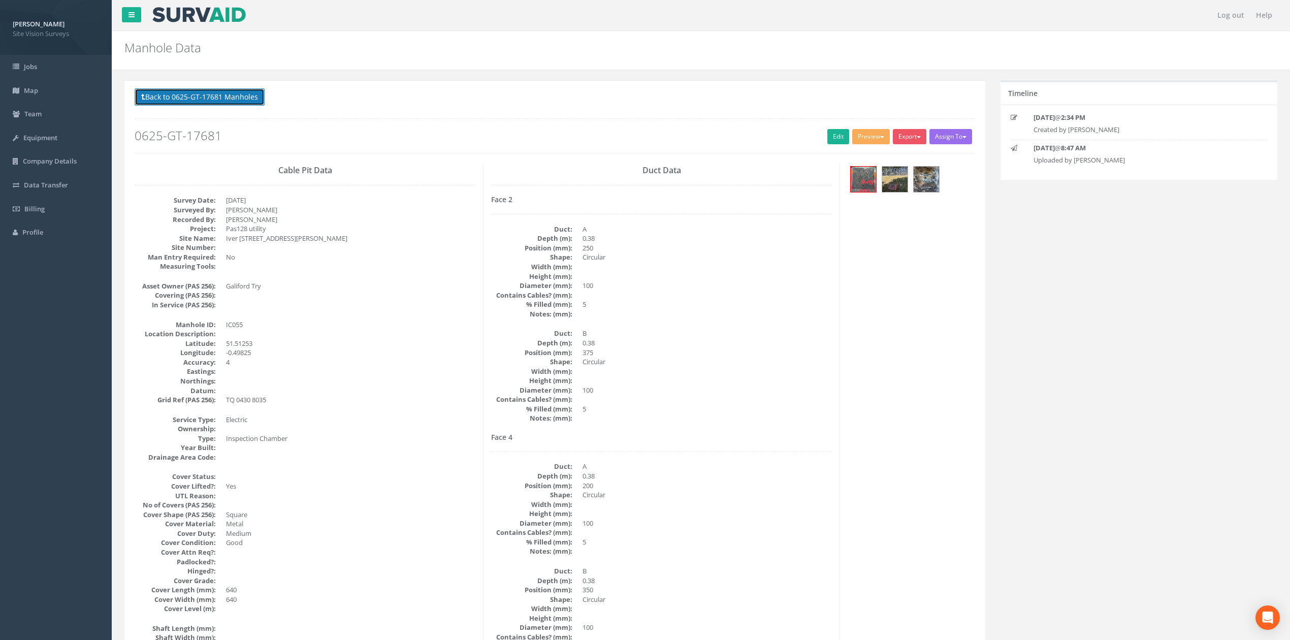
click at [214, 94] on button "Back to 0625-GT-17681 Manholes" at bounding box center [200, 96] width 130 height 17
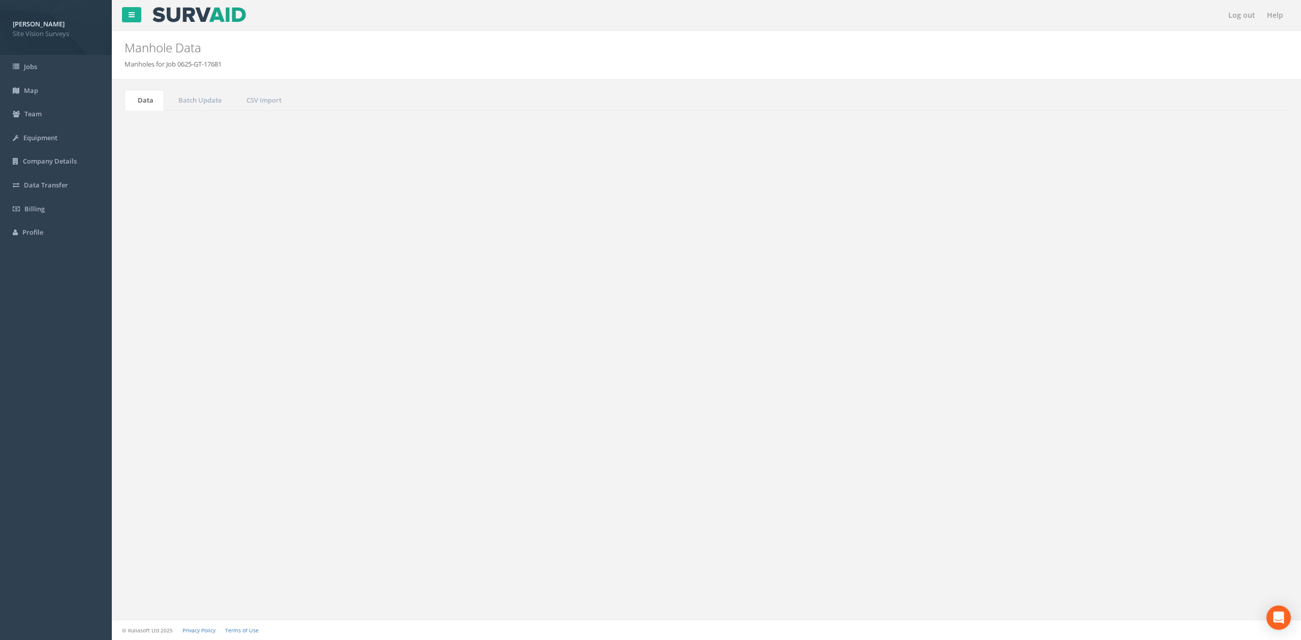
click at [1230, 281] on input "055" at bounding box center [1231, 273] width 93 height 15
drag, startPoint x: 1227, startPoint y: 277, endPoint x: 1118, endPoint y: 261, distance: 110.4
click at [1137, 264] on div "List Map Show 10 25 50 100 entries Search: 055 Job No Suffix Manhole ID Uploade…" at bounding box center [706, 307] width 1143 height 144
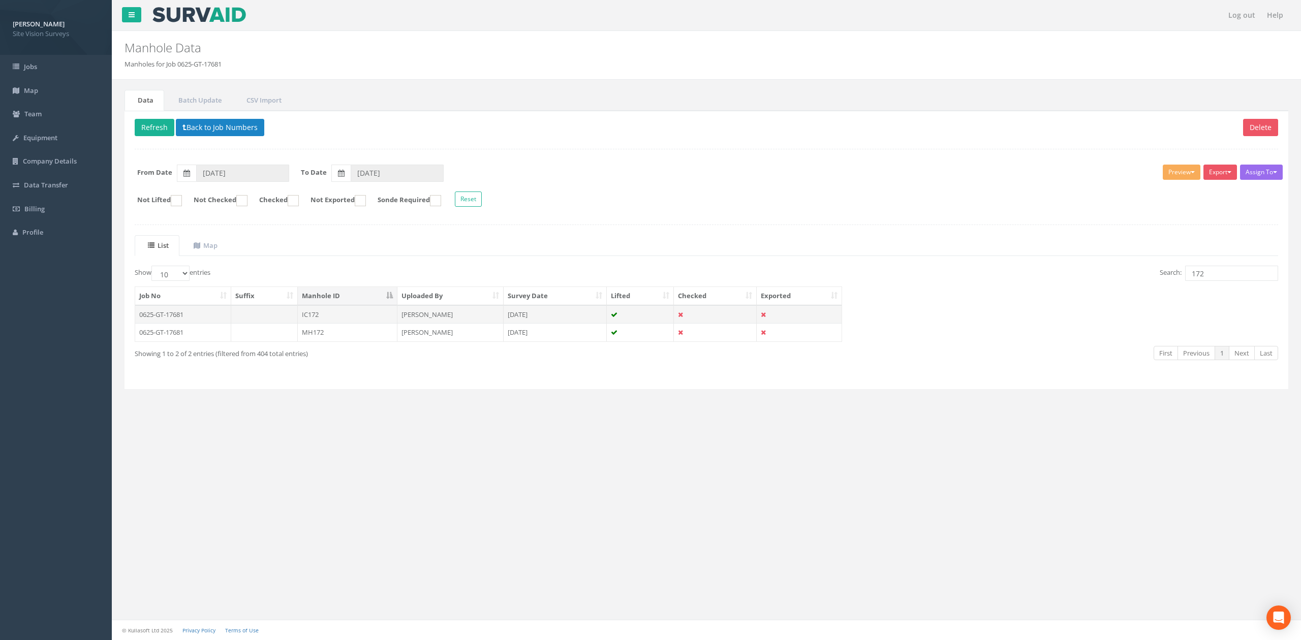
click at [333, 319] on td "IC172" at bounding box center [348, 314] width 100 height 18
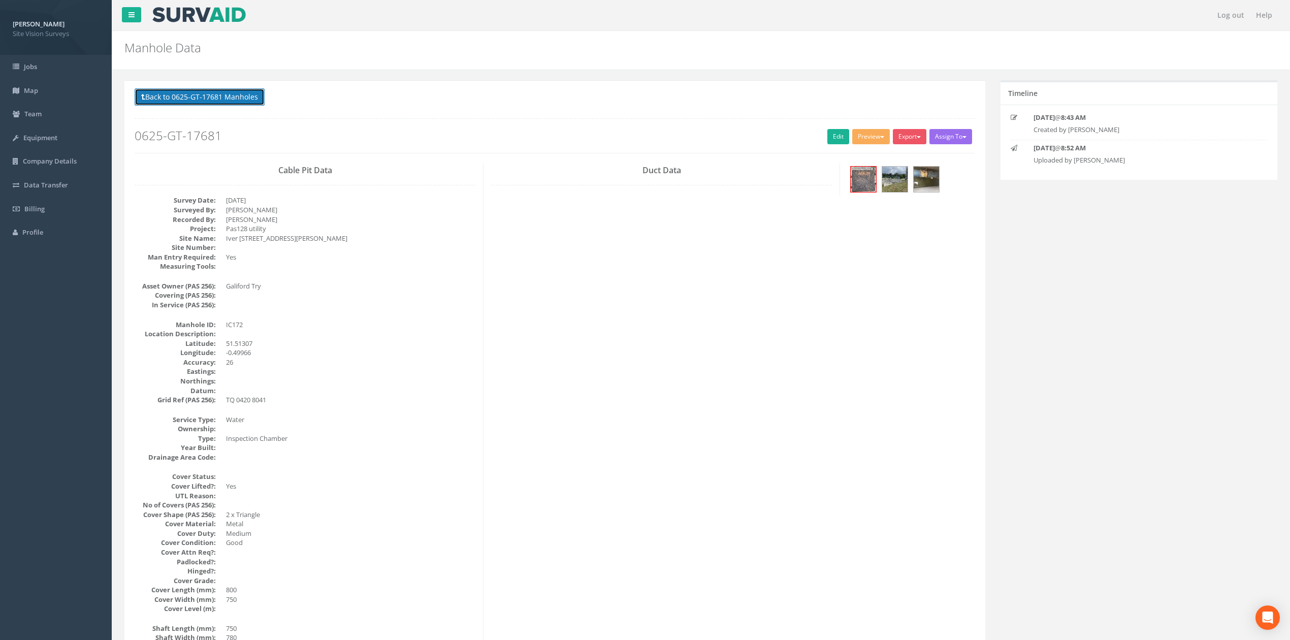
click at [216, 94] on button "Back to 0625-GT-17681 Manholes" at bounding box center [200, 96] width 130 height 17
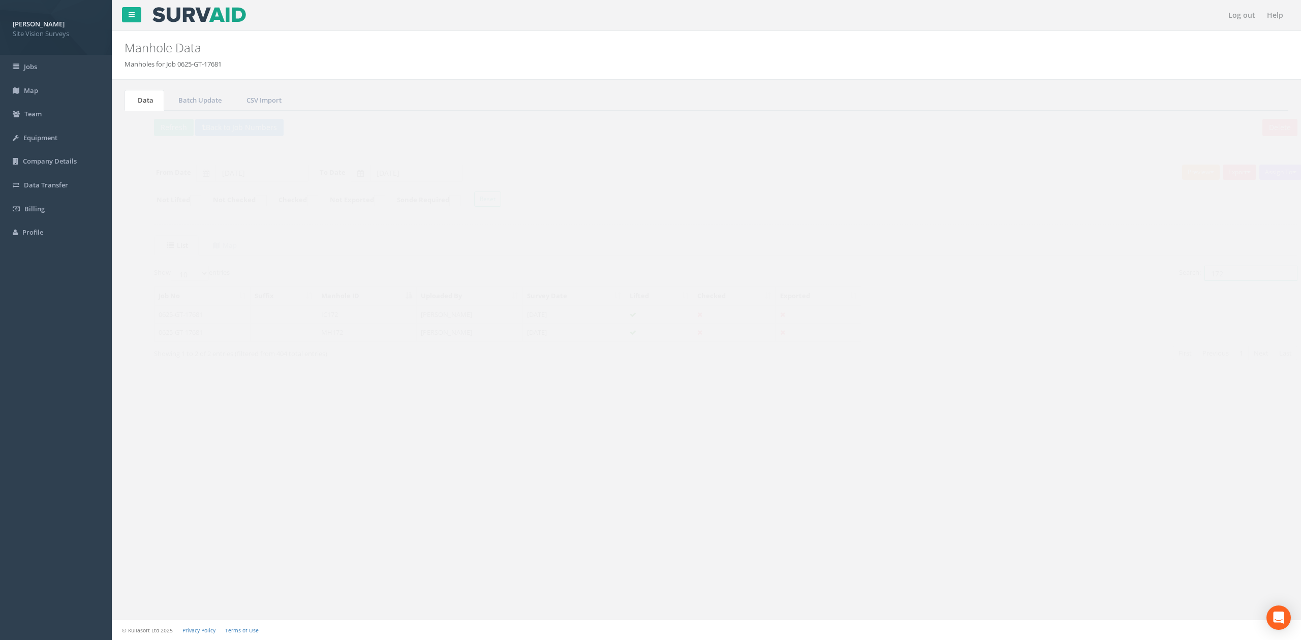
drag, startPoint x: 1209, startPoint y: 282, endPoint x: 1187, endPoint y: 274, distance: 23.8
click at [1134, 276] on div "Search: 172" at bounding box center [996, 275] width 564 height 18
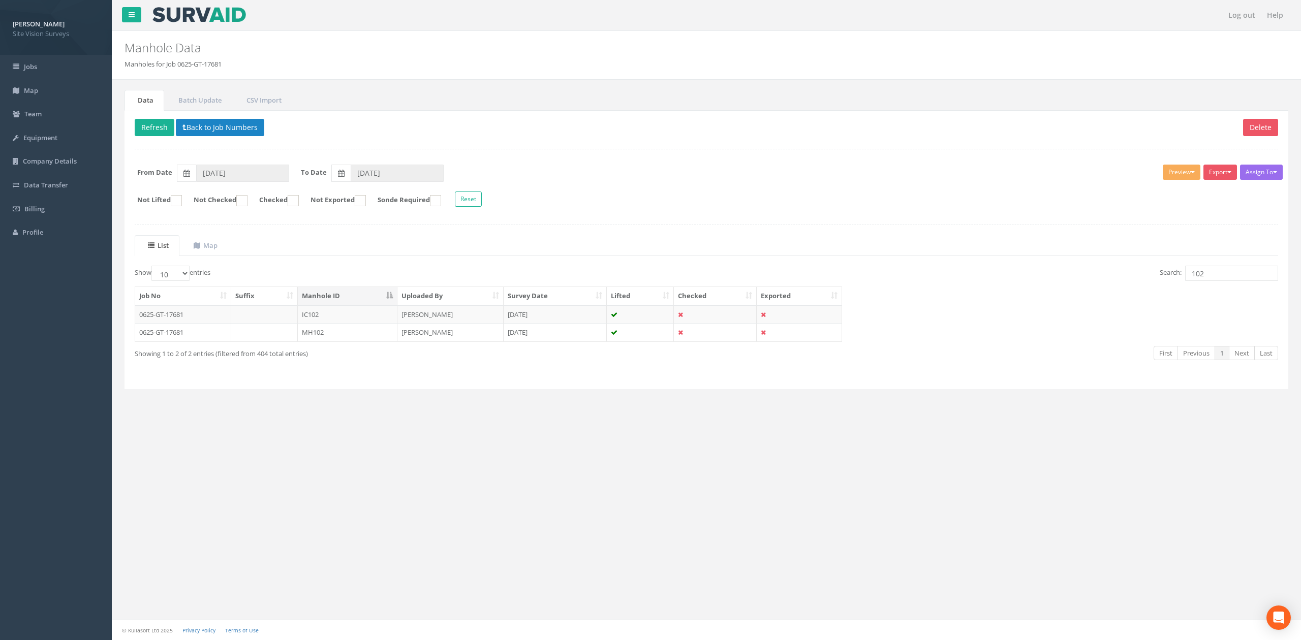
click at [330, 342] on table "Job No Suffix Manhole ID Uploaded By Survey Date Lifted Checked Exported 0625-G…" at bounding box center [488, 314] width 707 height 55
click at [330, 345] on div "Job No Suffix Manhole ID Uploaded By Survey Date Lifted Checked Exported 0625-G…" at bounding box center [706, 313] width 1158 height 61
click at [357, 350] on div "Showing 1 to 2 of 2 entries (filtered from 404 total entries)" at bounding box center [368, 352] width 467 height 14
click at [355, 345] on div "Job No Suffix Manhole ID Uploaded By Survey Date Lifted Checked Exported 0625-G…" at bounding box center [706, 313] width 1158 height 61
click at [352, 340] on td "MH102" at bounding box center [348, 332] width 100 height 18
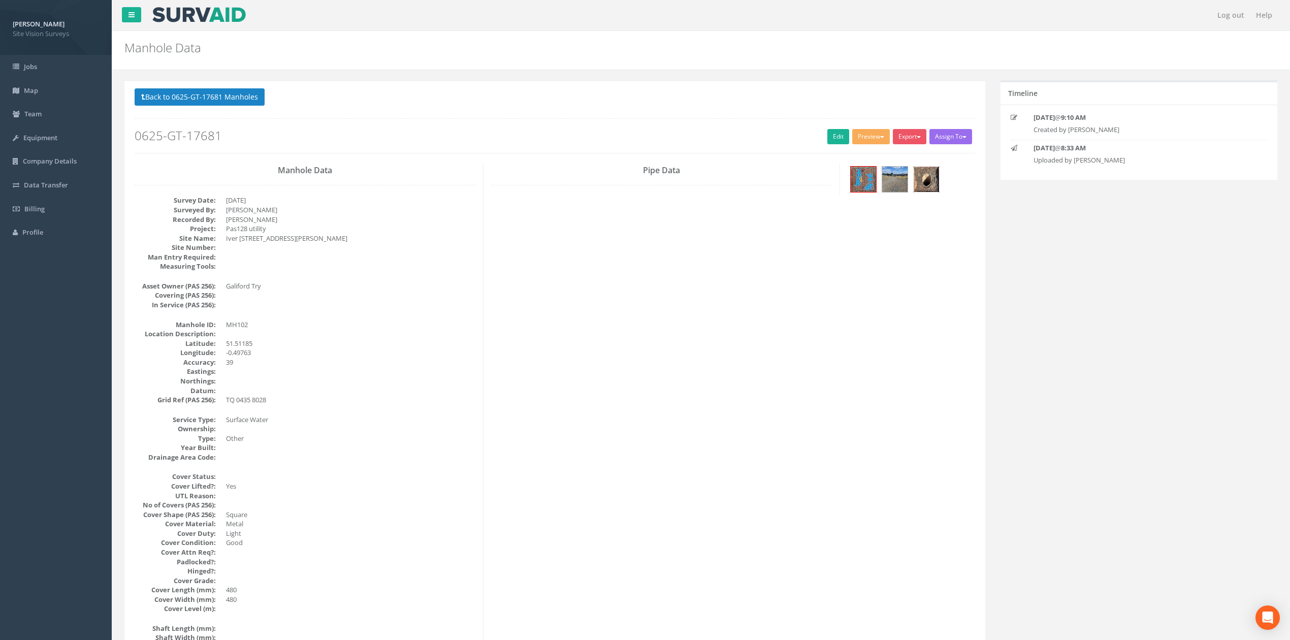
click at [919, 183] on img at bounding box center [926, 179] width 25 height 25
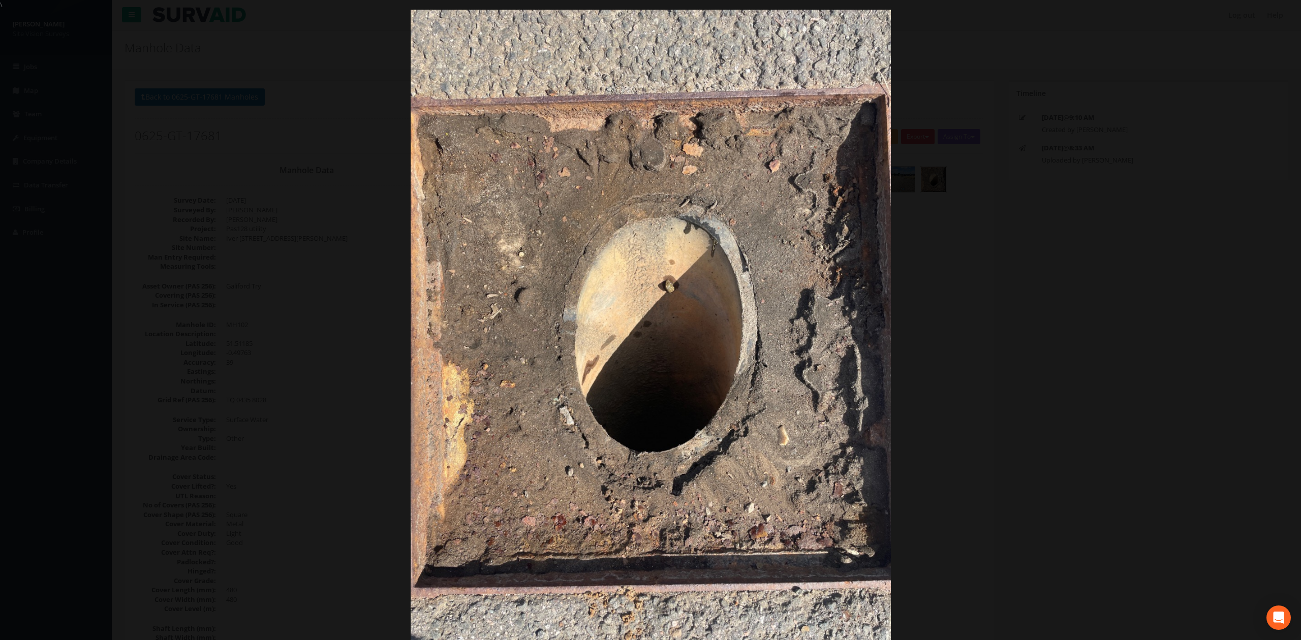
click at [1048, 223] on div at bounding box center [650, 330] width 1301 height 640
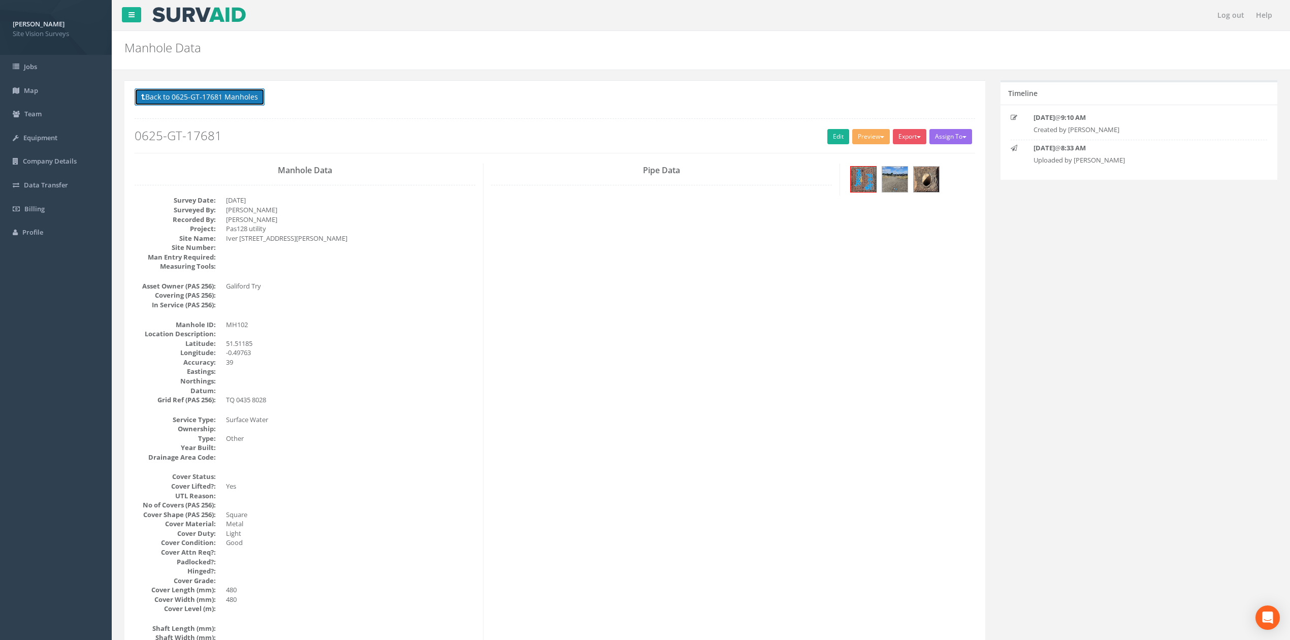
click at [251, 106] on button "Back to 0625-GT-17681 Manholes" at bounding box center [200, 96] width 130 height 17
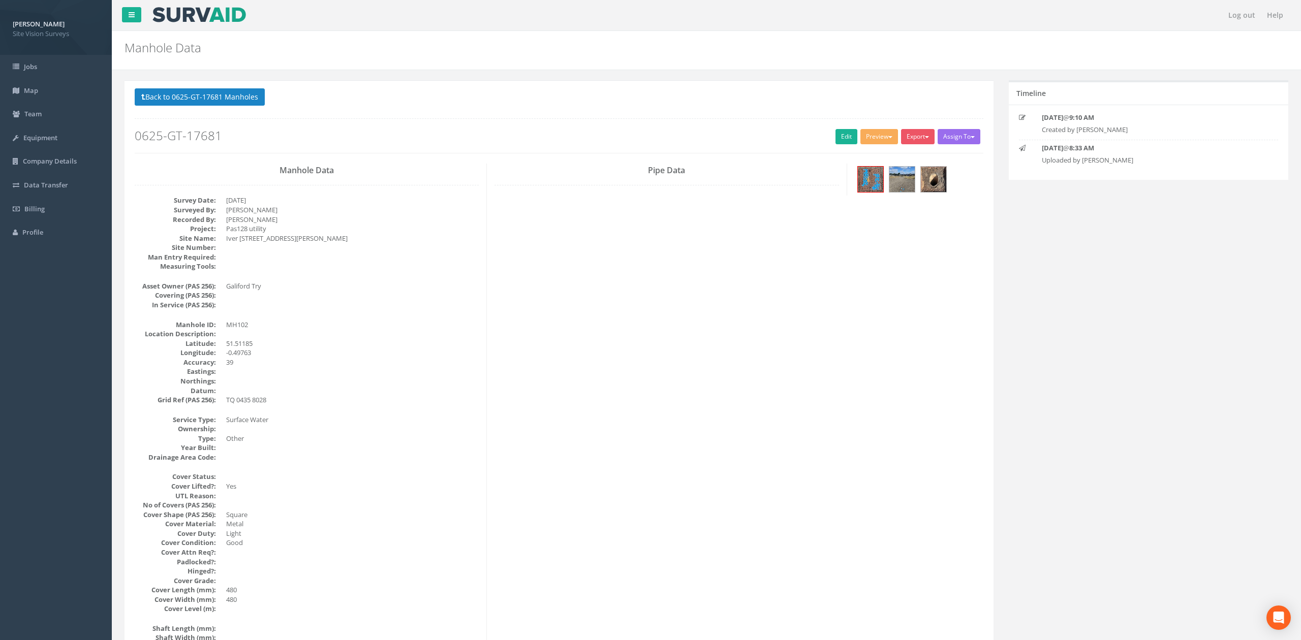
click at [0, 0] on link "CSV Import" at bounding box center [0, 0] width 0 height 0
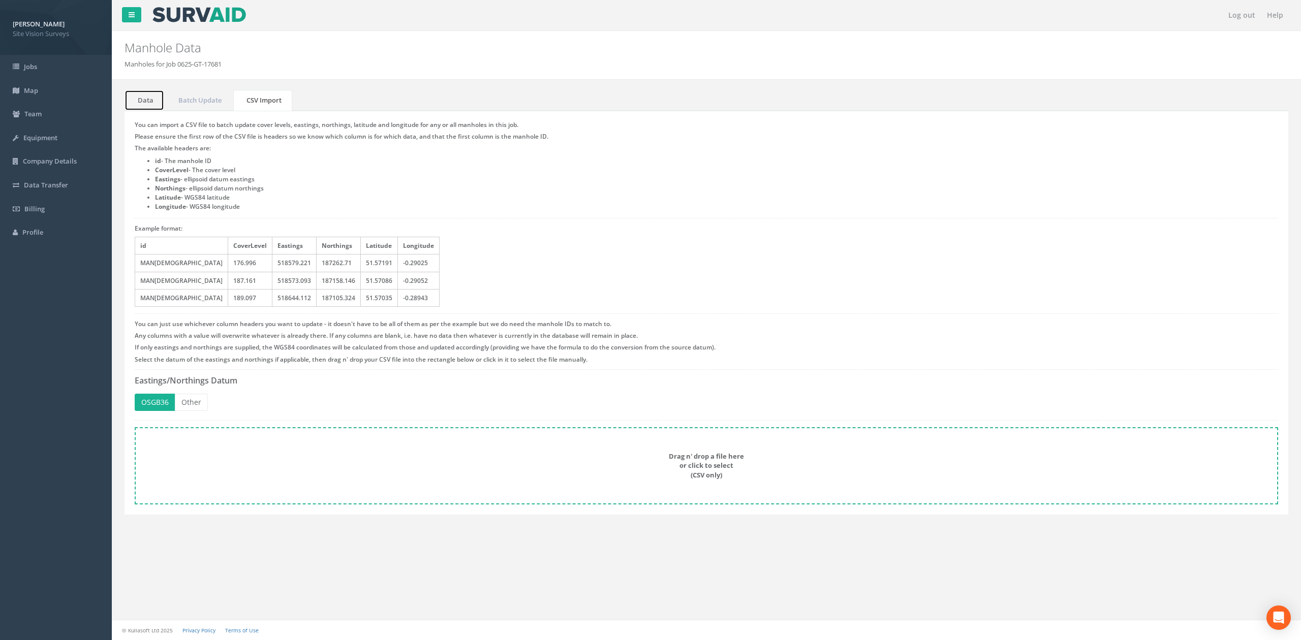
click at [139, 92] on link "Data" at bounding box center [144, 100] width 40 height 21
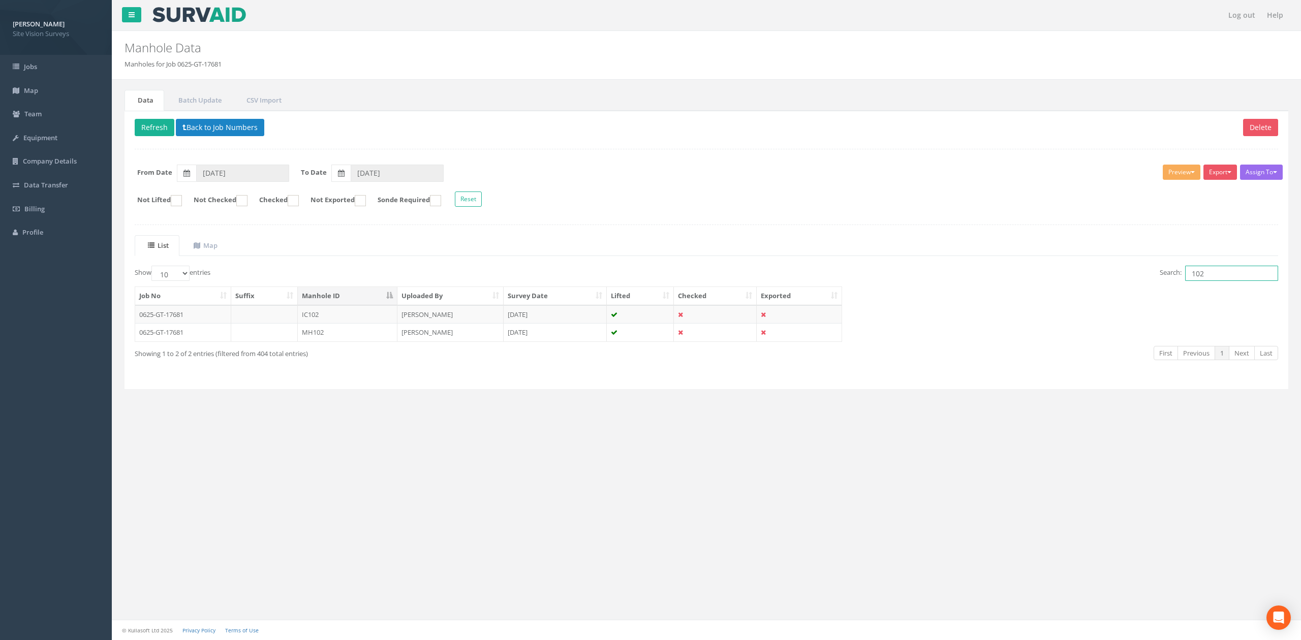
click at [1223, 279] on input "102" at bounding box center [1231, 273] width 93 height 15
click at [360, 327] on td "MH103" at bounding box center [348, 332] width 100 height 18
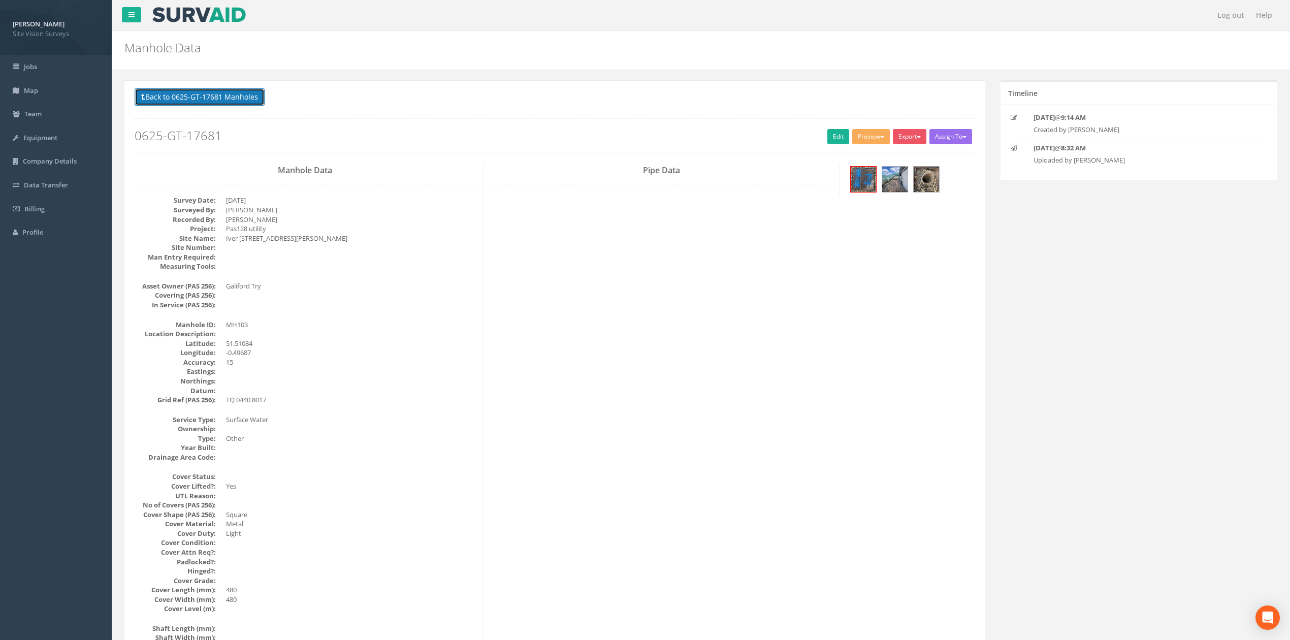
click at [202, 96] on button "Back to 0625-GT-17681 Manholes" at bounding box center [200, 96] width 130 height 17
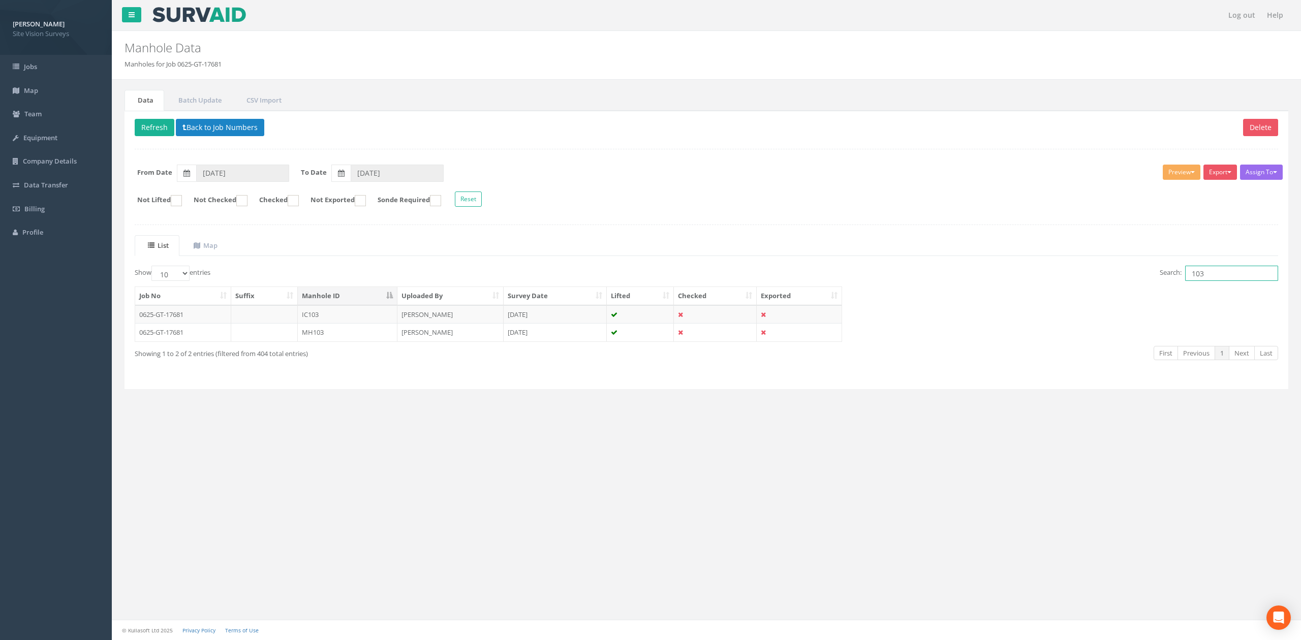
drag, startPoint x: 1218, startPoint y: 276, endPoint x: 1118, endPoint y: 270, distance: 100.3
click at [1116, 269] on div "Search: 103" at bounding box center [996, 275] width 564 height 18
click at [356, 337] on td "MH074" at bounding box center [348, 332] width 100 height 18
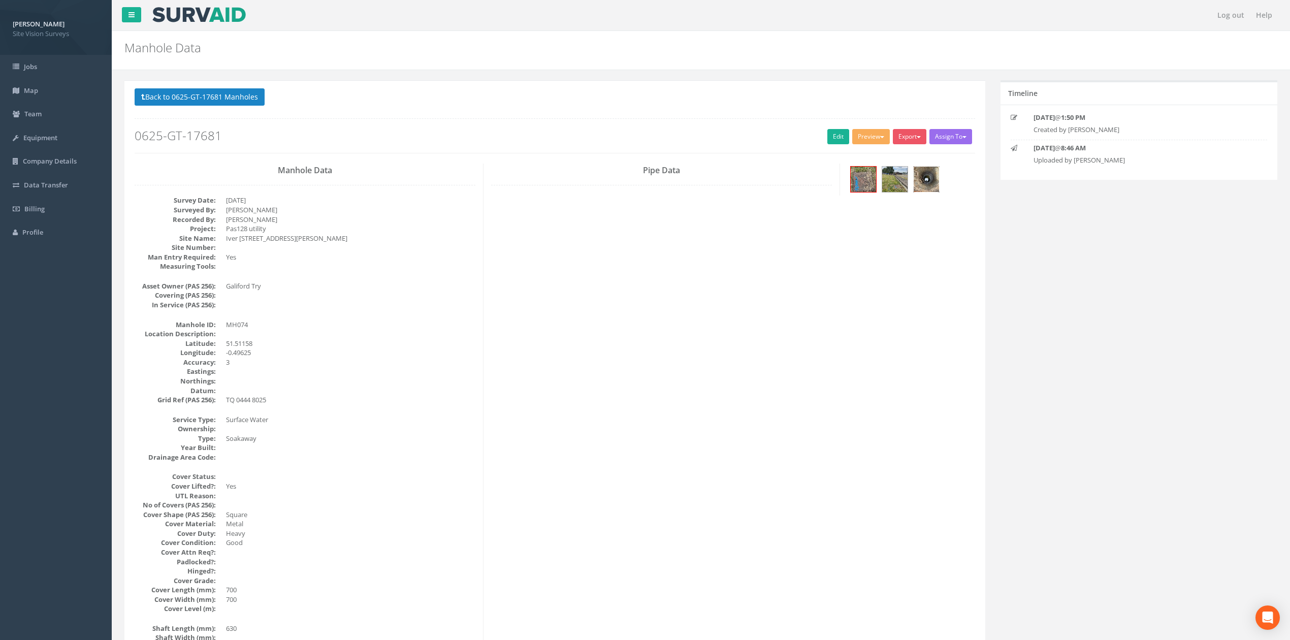
click at [933, 173] on img at bounding box center [926, 179] width 25 height 25
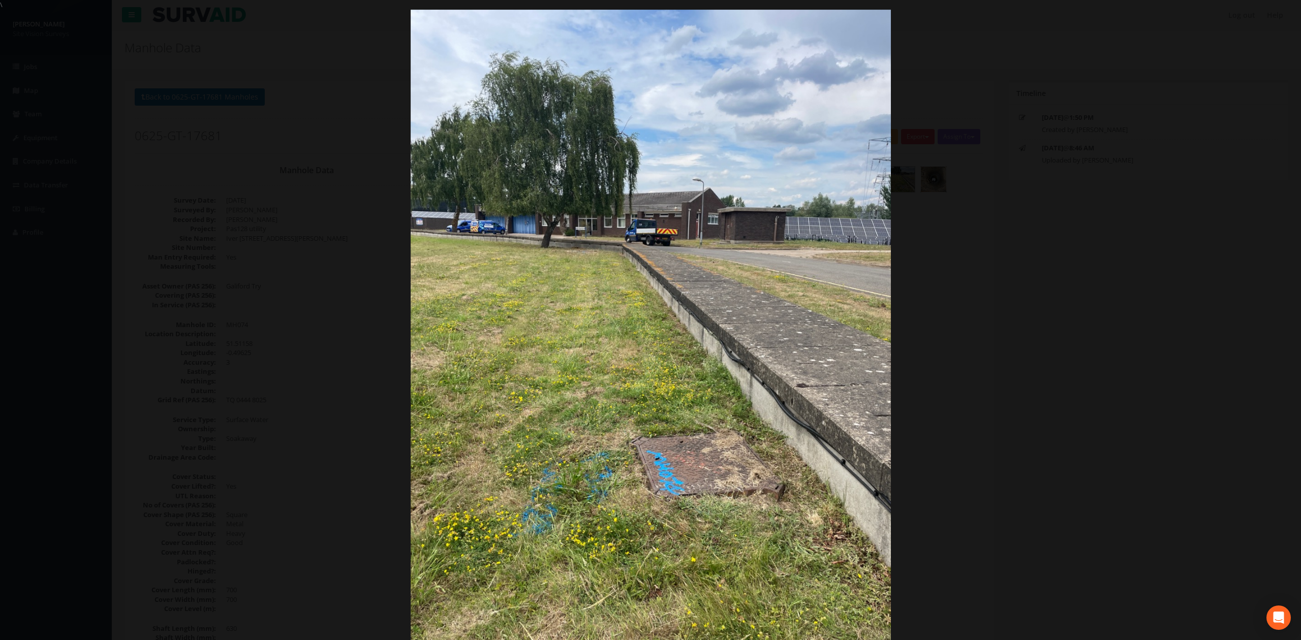
click at [1155, 250] on div at bounding box center [650, 330] width 1301 height 640
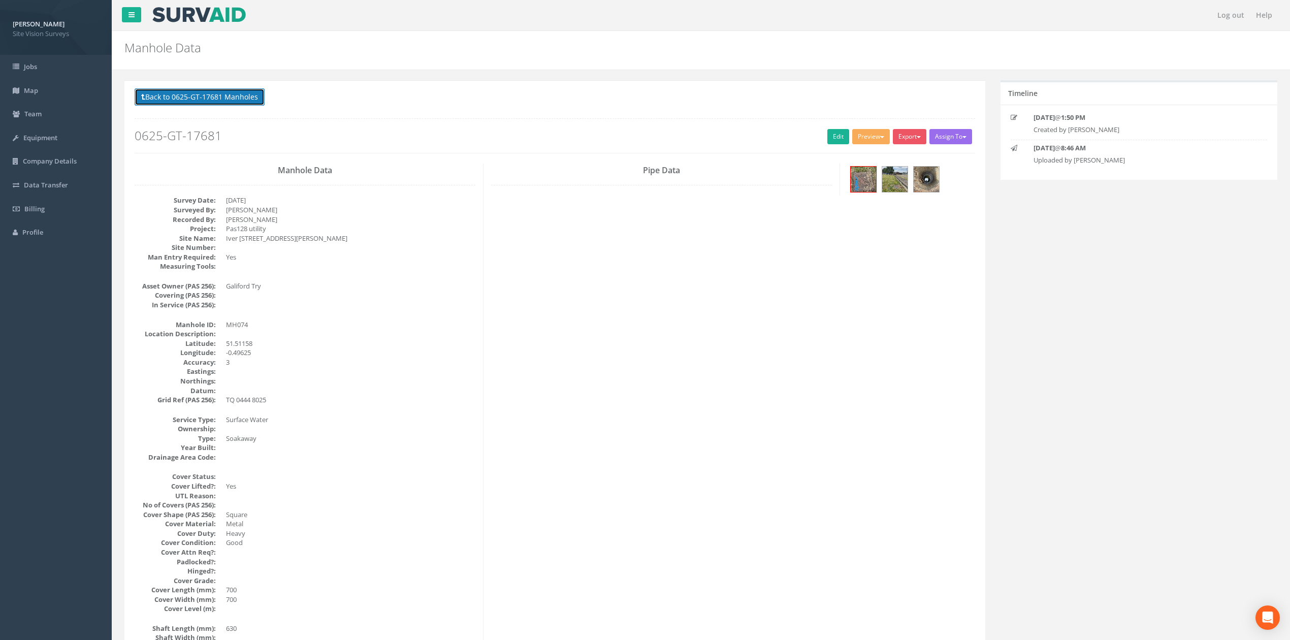
click at [210, 90] on button "Back to 0625-GT-17681 Manholes" at bounding box center [200, 96] width 130 height 17
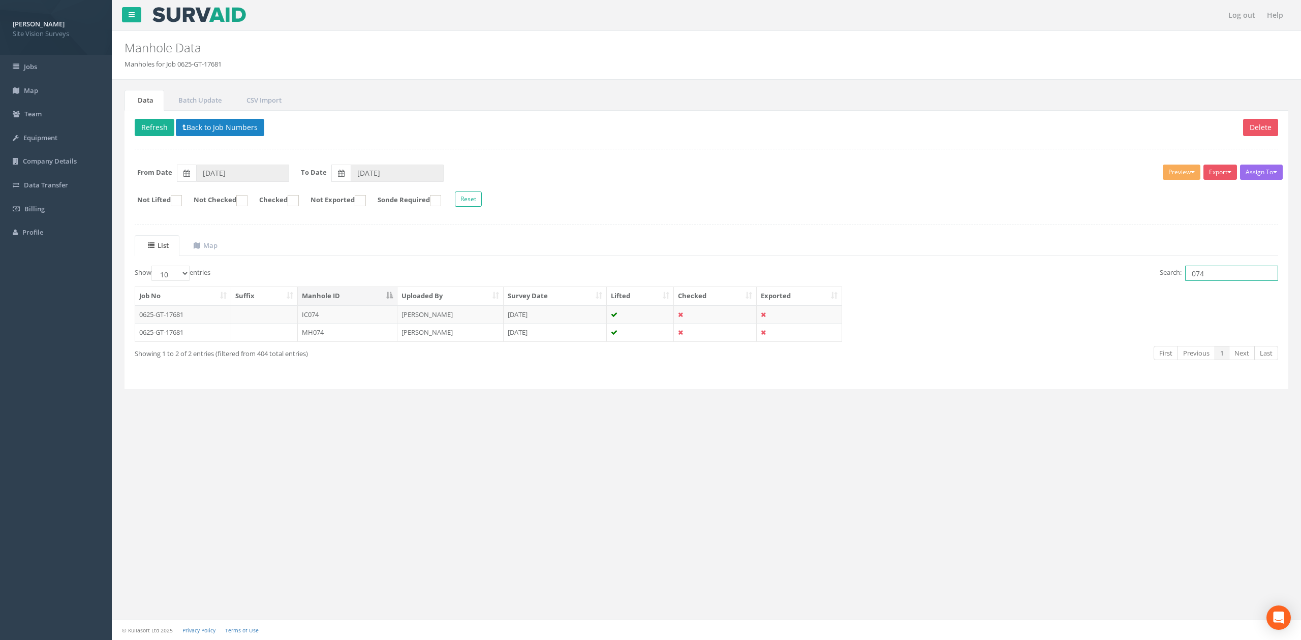
click at [1234, 277] on input "074" at bounding box center [1231, 273] width 93 height 15
click at [338, 319] on td "IC077" at bounding box center [348, 314] width 100 height 18
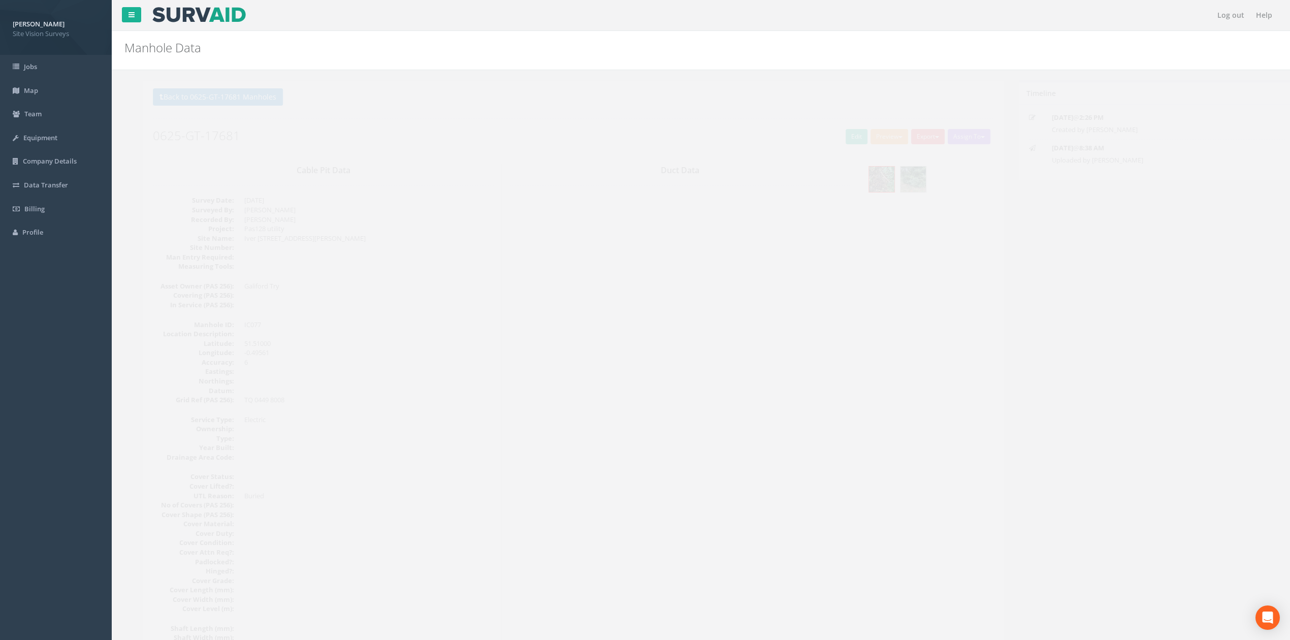
click at [224, 108] on p "Back to 0625-GT-17681 Manholes Back to Map" at bounding box center [555, 98] width 841 height 20
click at [224, 100] on button "Back to 0625-GT-17681 Manholes" at bounding box center [200, 96] width 130 height 17
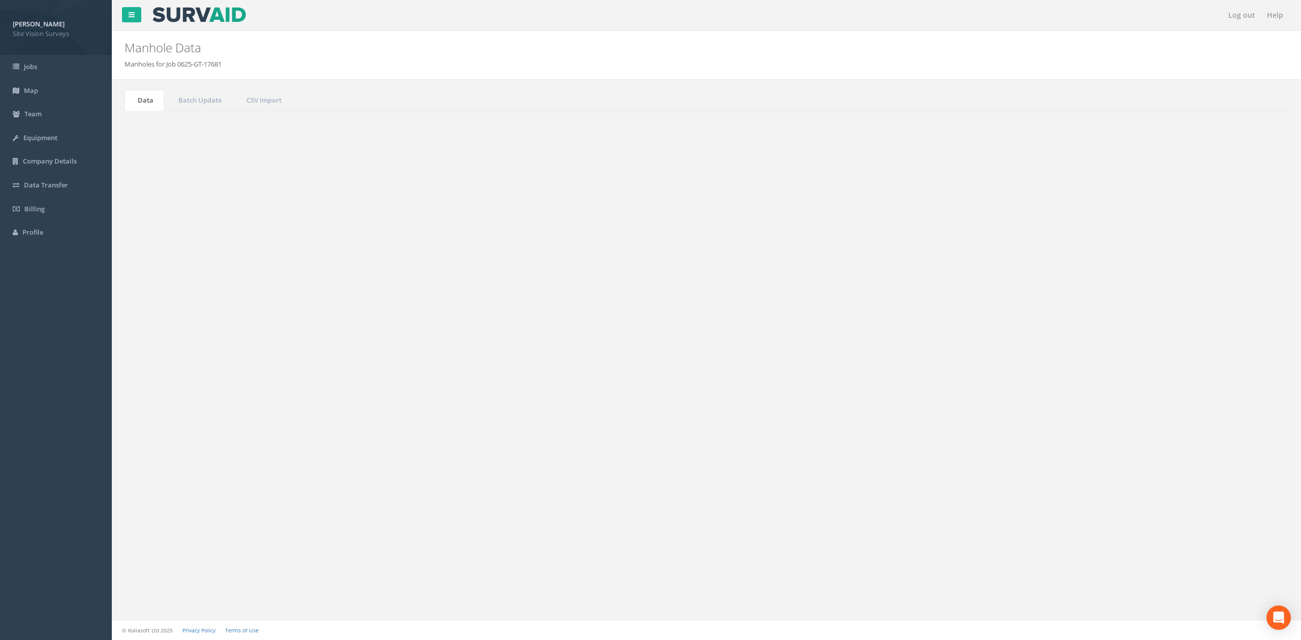
drag, startPoint x: 1240, startPoint y: 283, endPoint x: 1228, endPoint y: 278, distance: 12.5
click at [1233, 279] on input "077" at bounding box center [1231, 273] width 93 height 15
drag, startPoint x: 1228, startPoint y: 278, endPoint x: 964, endPoint y: 279, distance: 264.7
click at [987, 280] on div "Search: 077" at bounding box center [996, 275] width 564 height 18
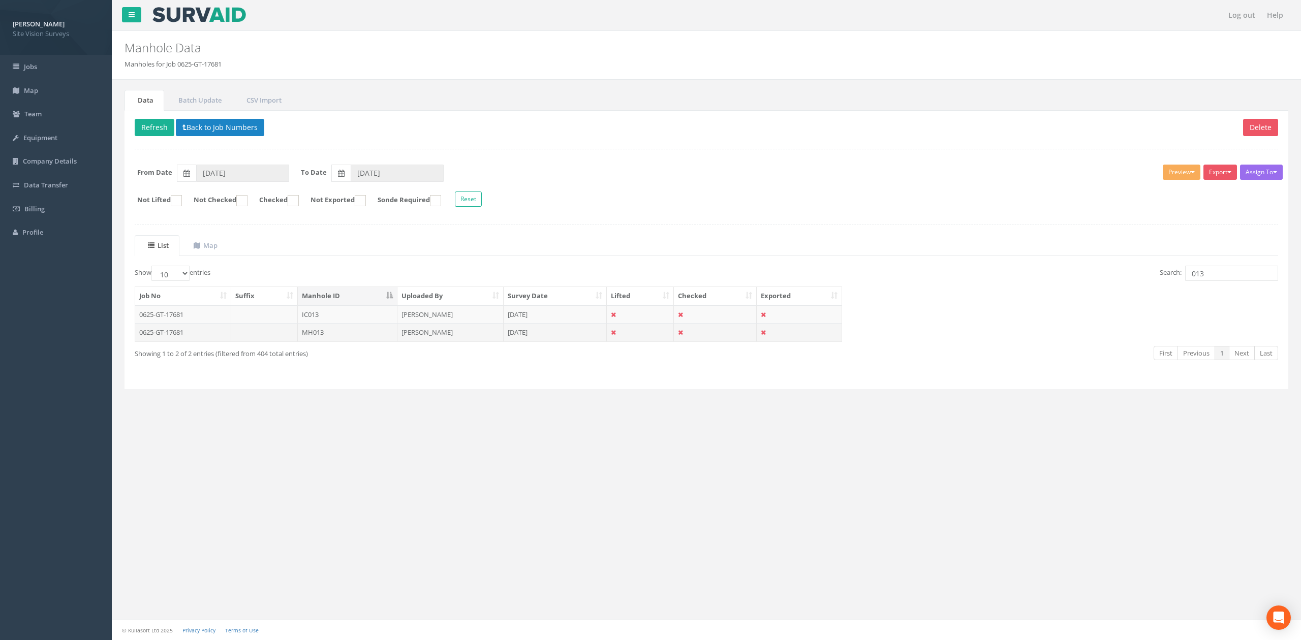
click at [261, 337] on td at bounding box center [264, 332] width 67 height 18
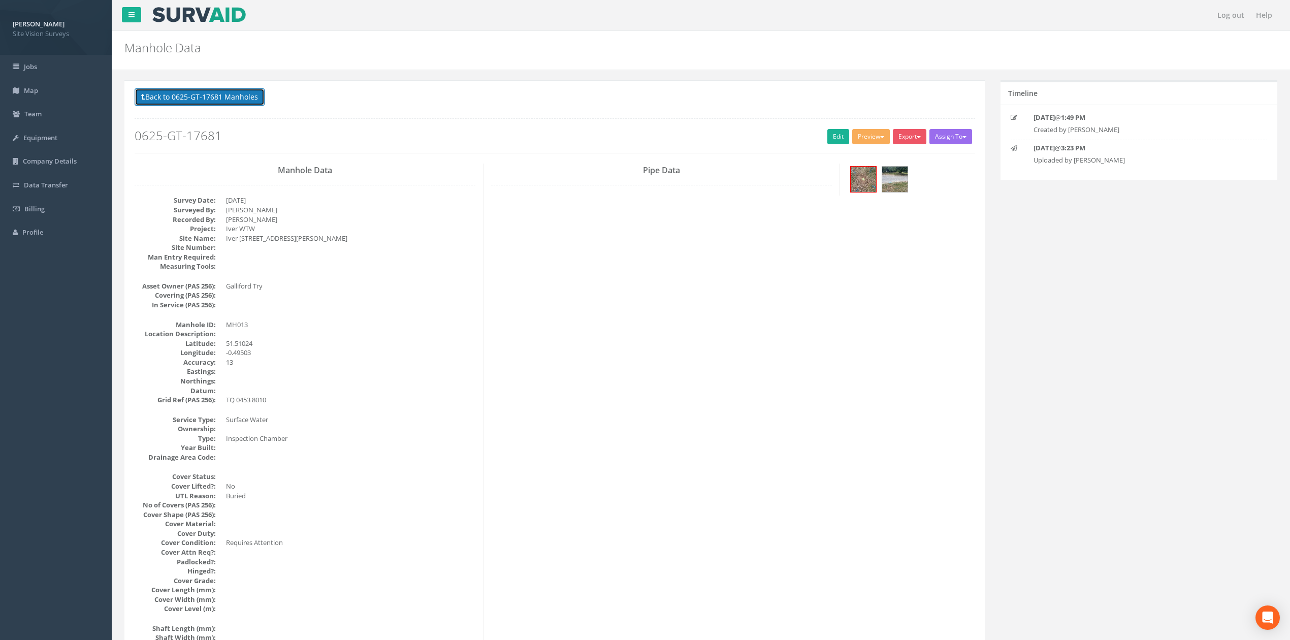
drag, startPoint x: 251, startPoint y: 90, endPoint x: 266, endPoint y: 91, distance: 15.3
click at [251, 90] on button "Back to 0625-GT-17681 Manholes" at bounding box center [200, 96] width 130 height 17
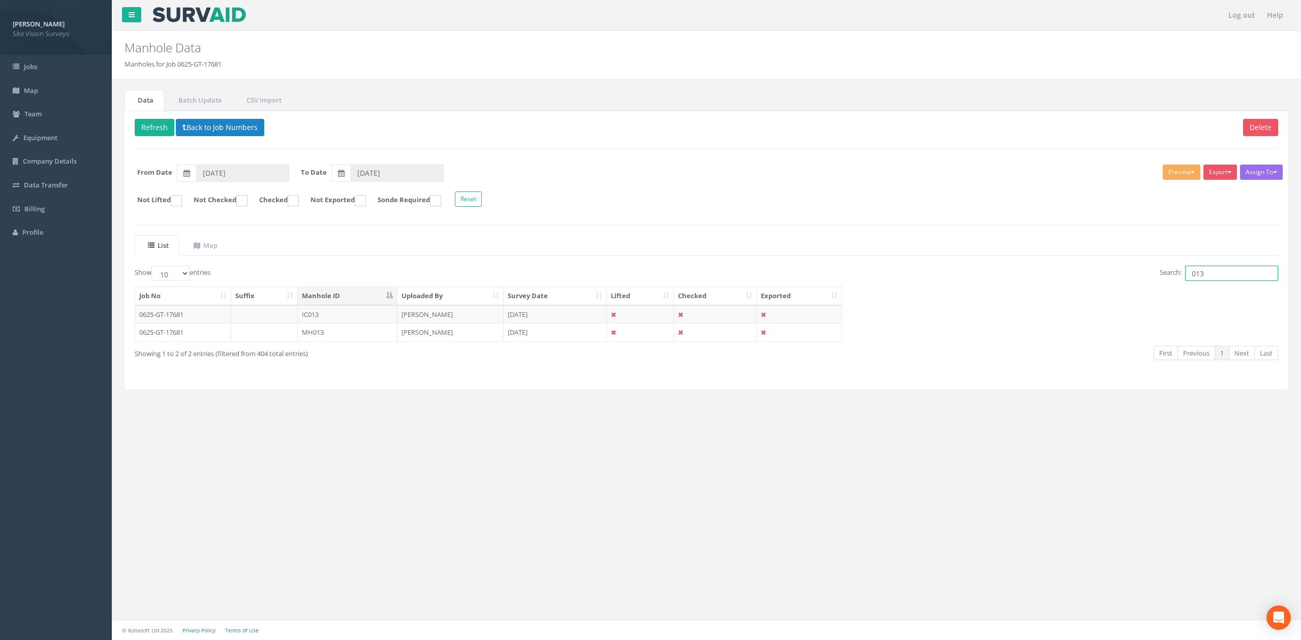
drag, startPoint x: 1230, startPoint y: 275, endPoint x: 988, endPoint y: 273, distance: 241.8
click at [989, 273] on div "Search: 013" at bounding box center [996, 275] width 564 height 18
click at [342, 320] on td "IC063" at bounding box center [348, 314] width 100 height 18
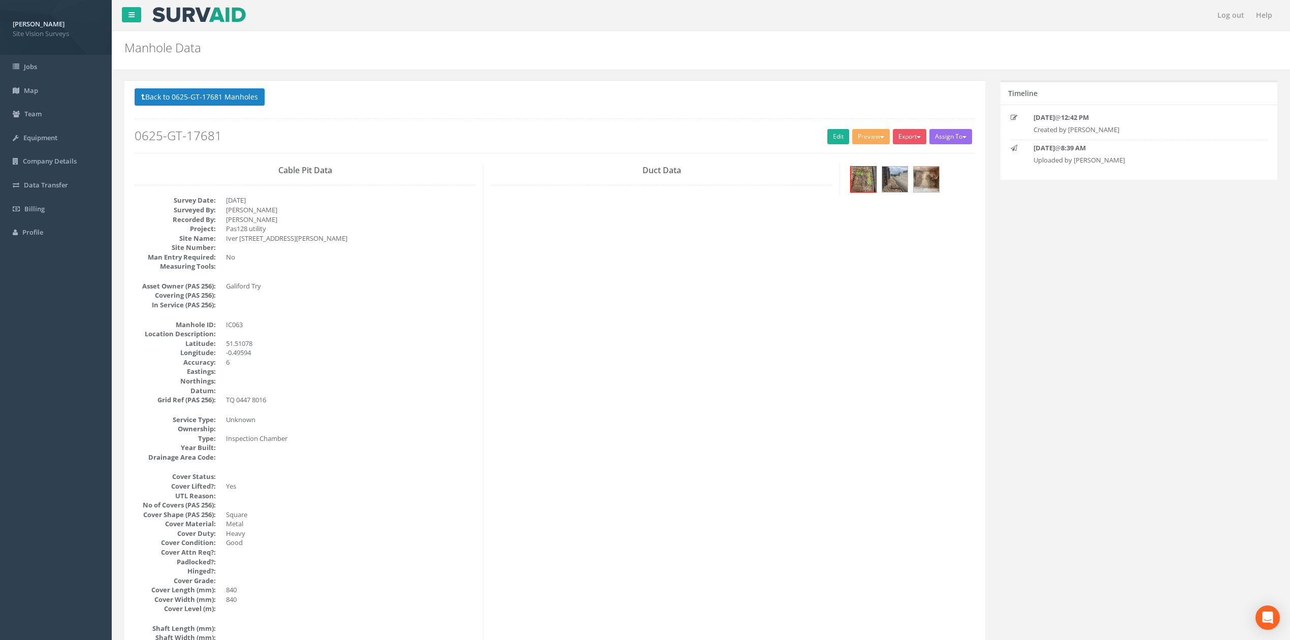
click at [941, 176] on div at bounding box center [912, 181] width 128 height 34
click at [932, 177] on img at bounding box center [926, 179] width 25 height 25
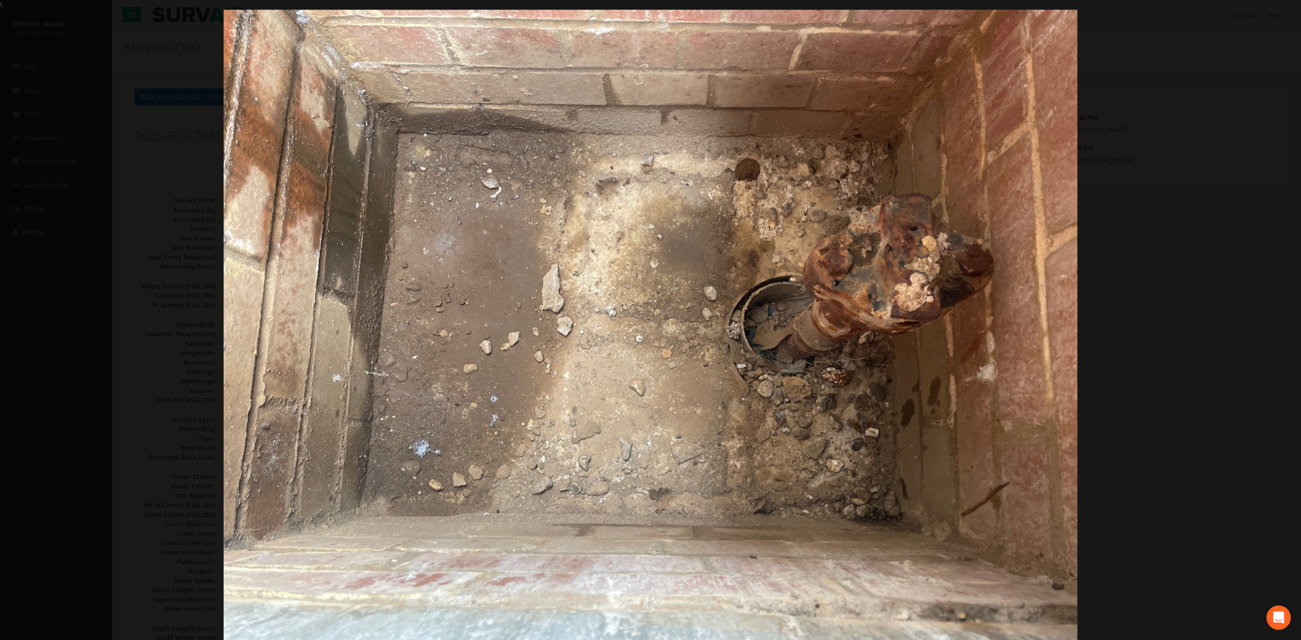
click at [1167, 184] on div at bounding box center [650, 330] width 1301 height 640
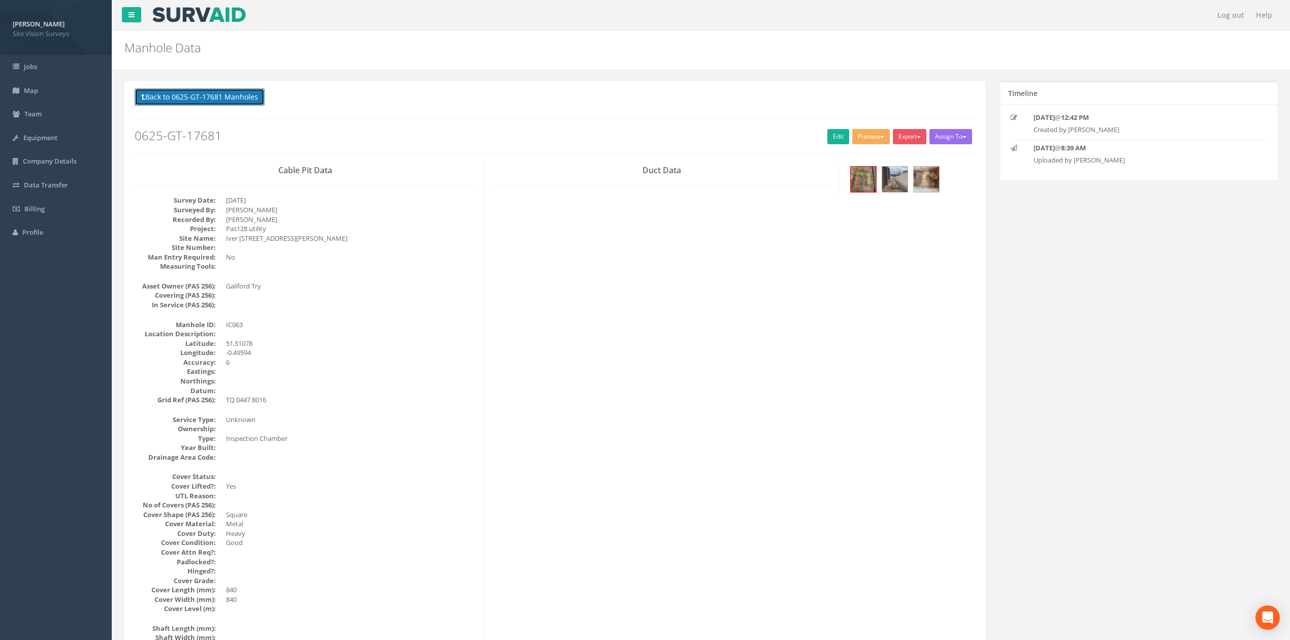
click at [247, 97] on button "Back to 0625-GT-17681 Manholes" at bounding box center [200, 96] width 130 height 17
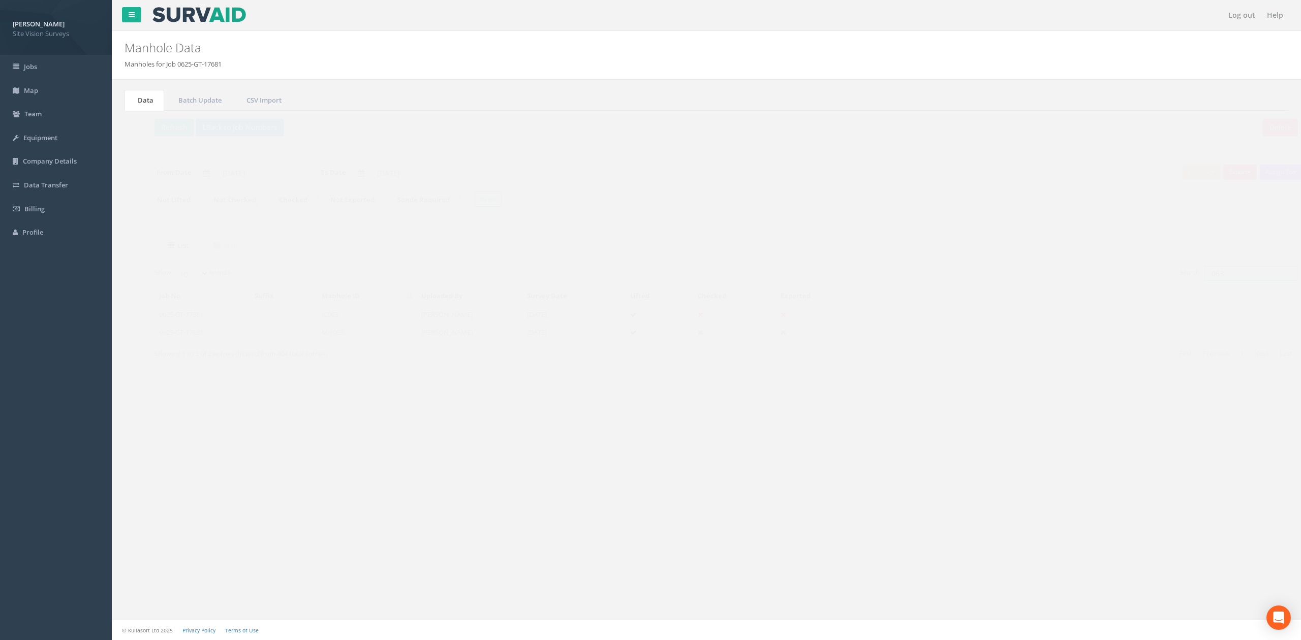
drag, startPoint x: 1240, startPoint y: 281, endPoint x: 1095, endPoint y: 283, distance: 144.3
click at [1099, 283] on div "Search: 063" at bounding box center [996, 275] width 564 height 18
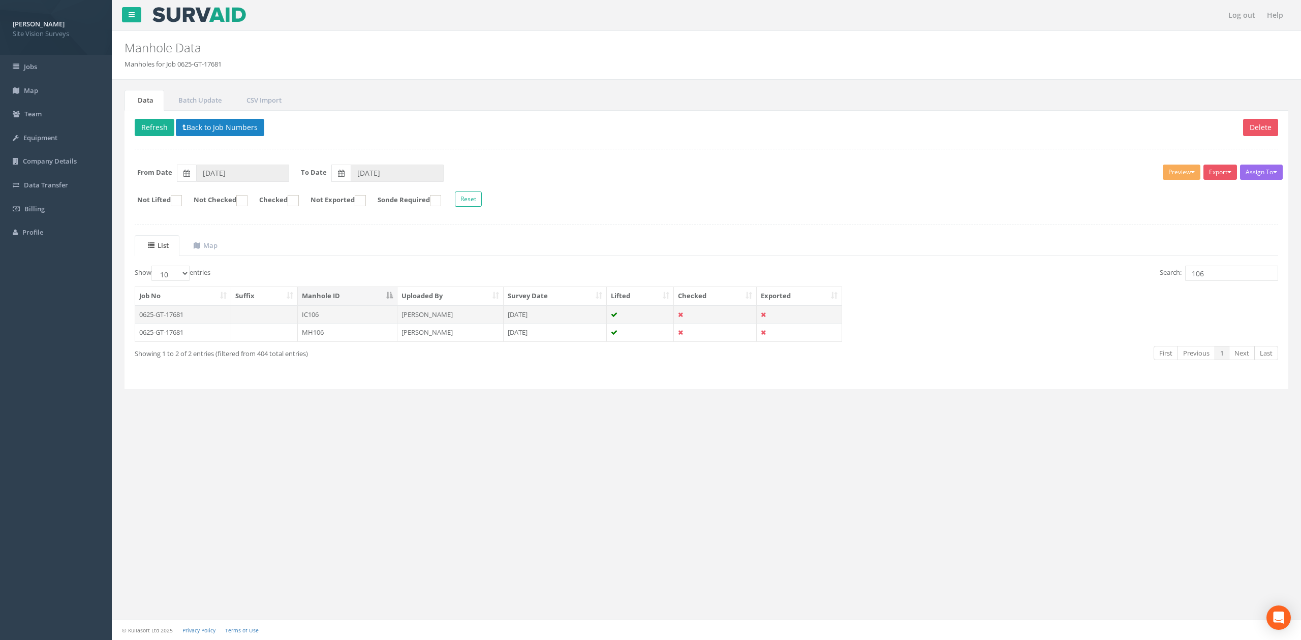
click at [354, 319] on td "IC106" at bounding box center [348, 314] width 100 height 18
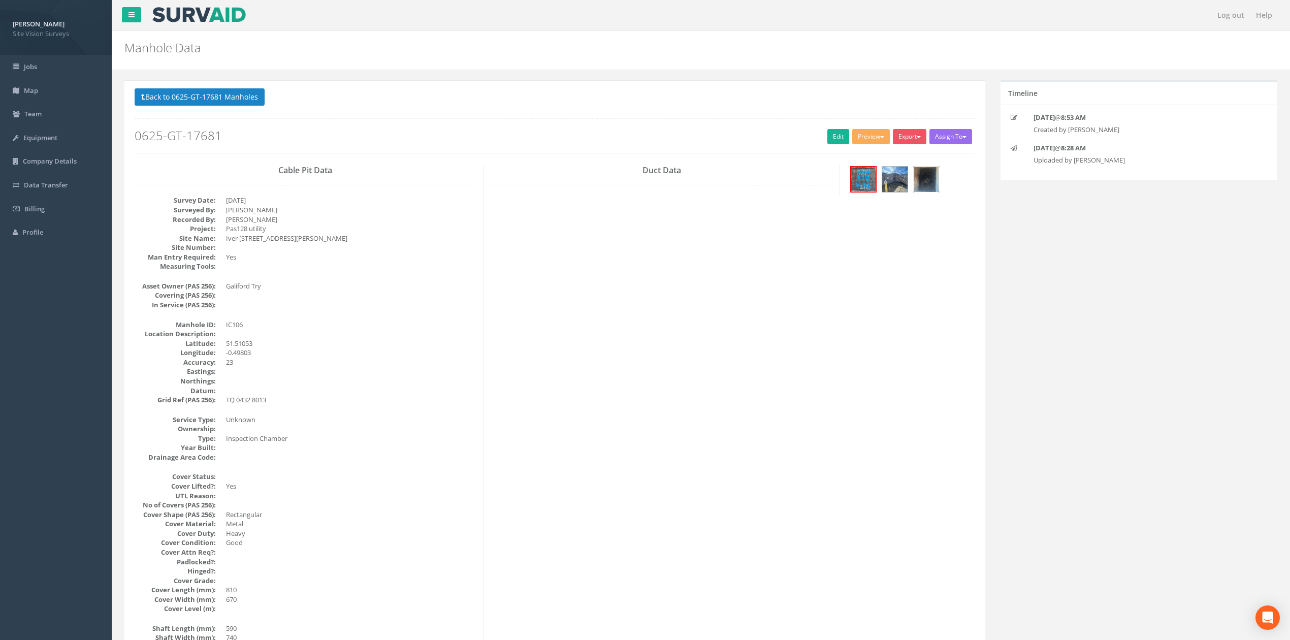
click at [923, 180] on img at bounding box center [926, 179] width 25 height 25
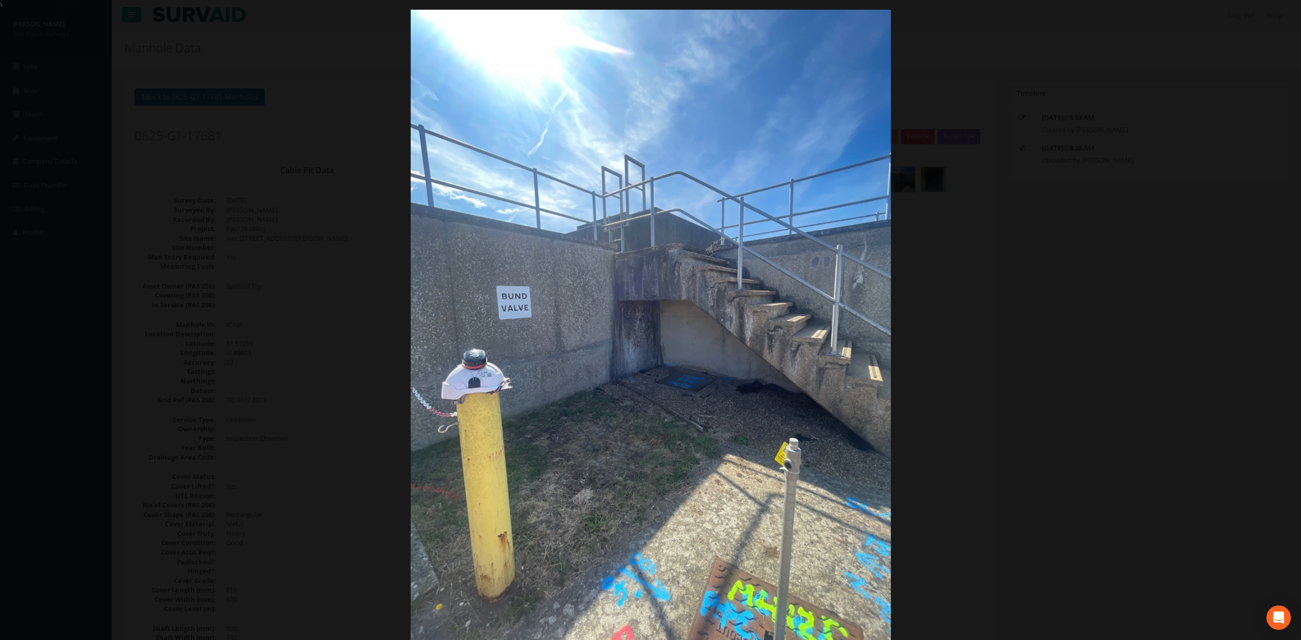
click at [1112, 261] on div at bounding box center [650, 330] width 1301 height 640
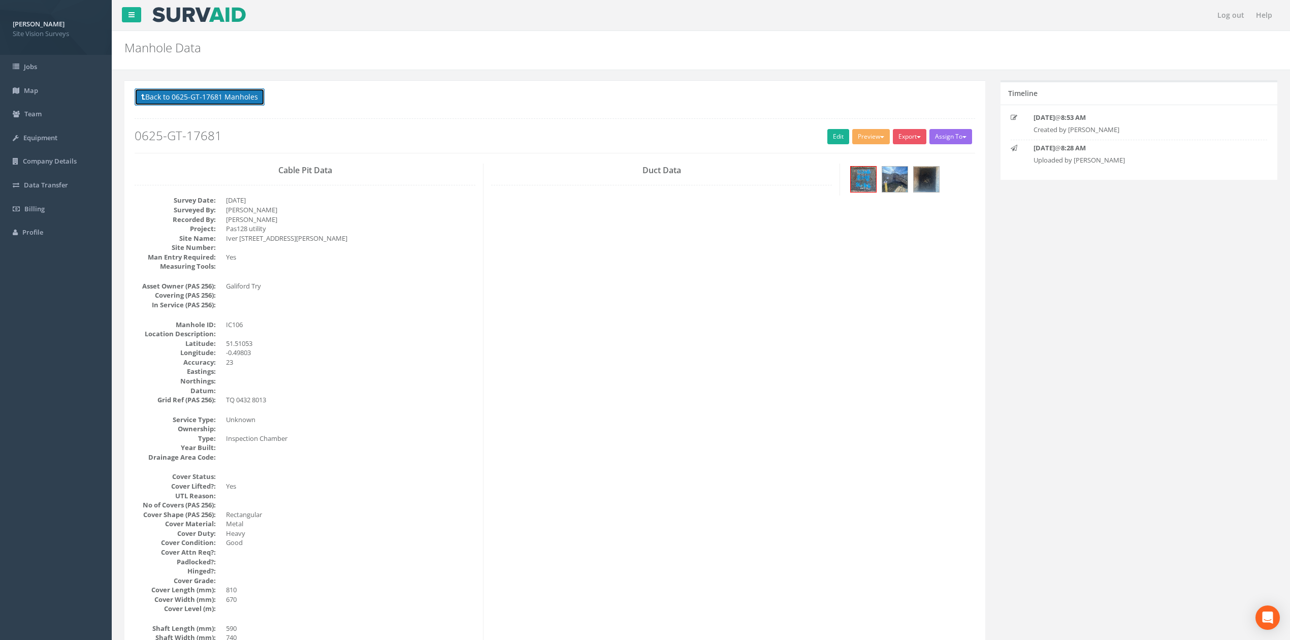
drag, startPoint x: 185, startPoint y: 98, endPoint x: 553, endPoint y: 113, distance: 368.1
click at [185, 98] on button "Back to 0625-GT-17681 Manholes" at bounding box center [200, 96] width 130 height 17
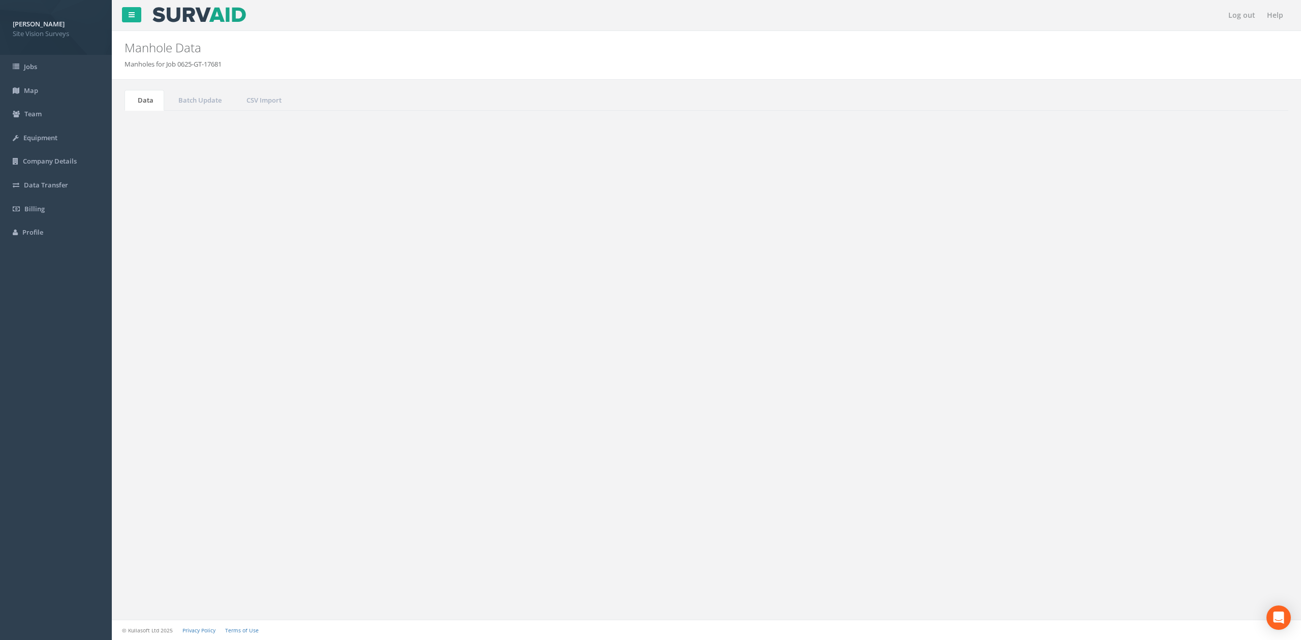
drag, startPoint x: 1234, startPoint y: 274, endPoint x: 1009, endPoint y: 275, distance: 225.6
click at [1017, 275] on div "Search: 106" at bounding box center [996, 275] width 564 height 18
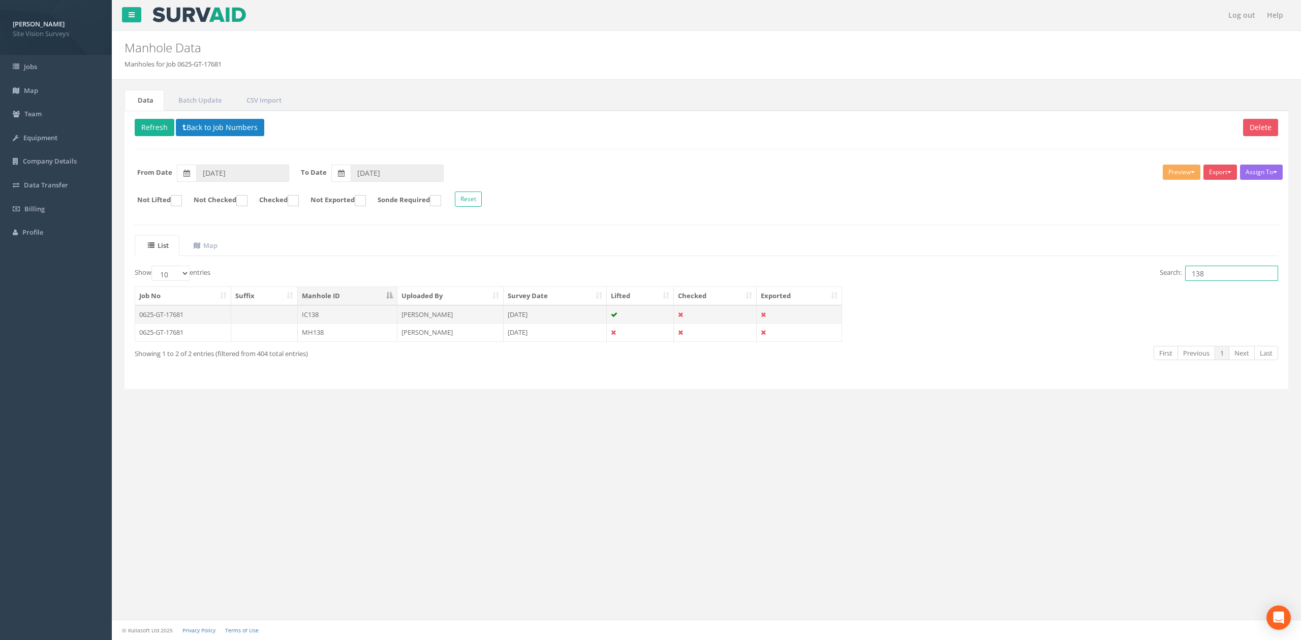
type input "138"
click at [326, 316] on td "IC138" at bounding box center [348, 314] width 100 height 18
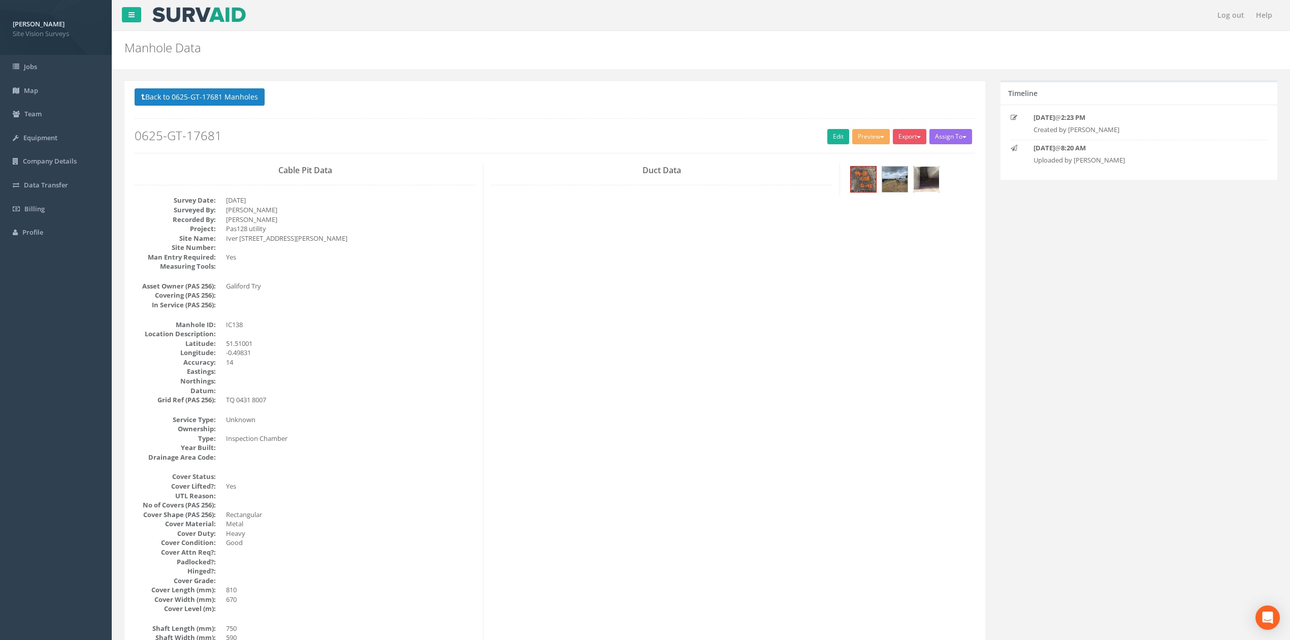
click at [935, 185] on img at bounding box center [926, 179] width 25 height 25
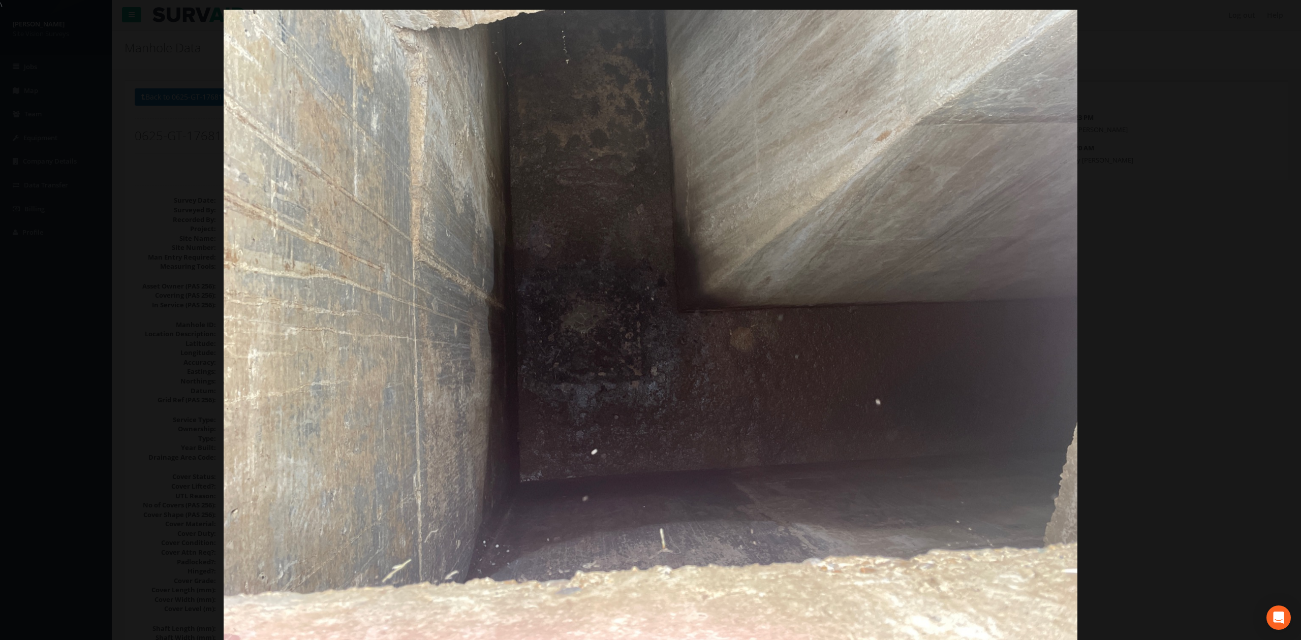
click at [1296, 225] on div at bounding box center [650, 330] width 1301 height 640
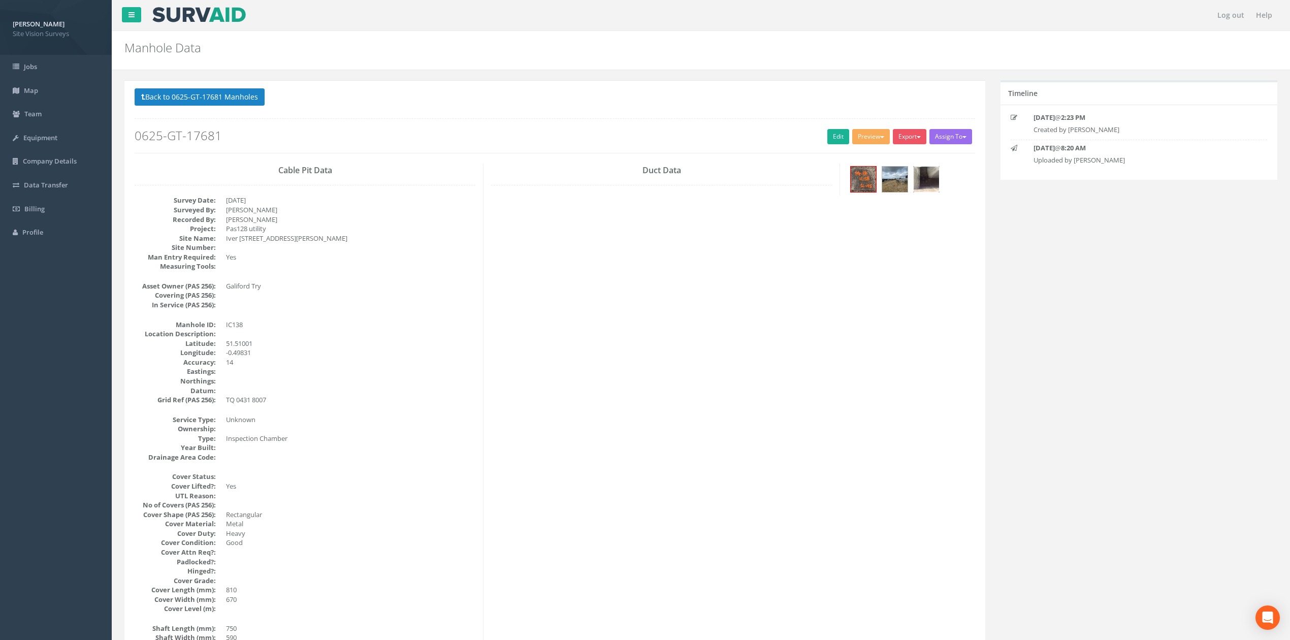
click at [923, 181] on img at bounding box center [926, 179] width 25 height 25
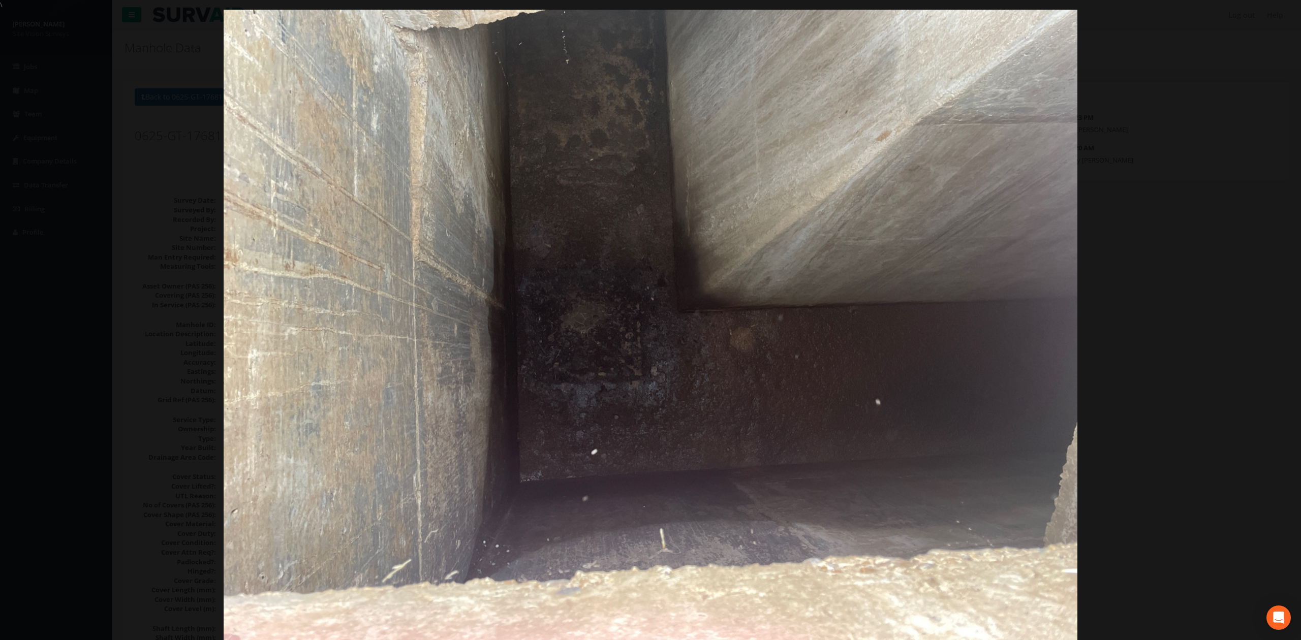
click at [1138, 253] on div at bounding box center [650, 330] width 1301 height 640
